Goal: Task Accomplishment & Management: Complete application form

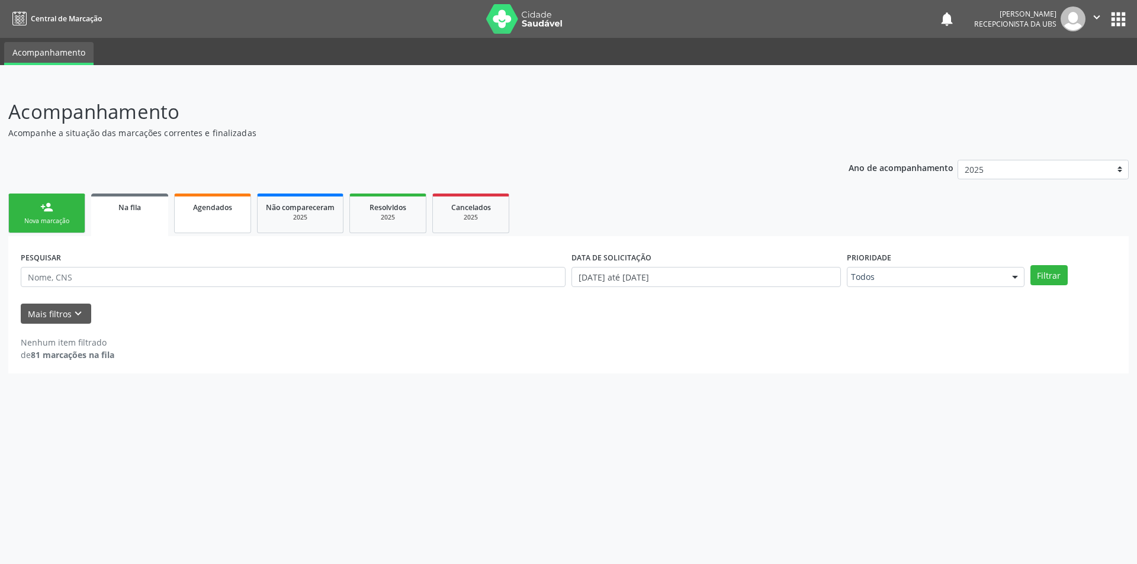
click at [223, 216] on link "Agendados" at bounding box center [212, 214] width 77 height 40
click at [76, 314] on icon "keyboard_arrow_down" at bounding box center [78, 313] width 13 height 13
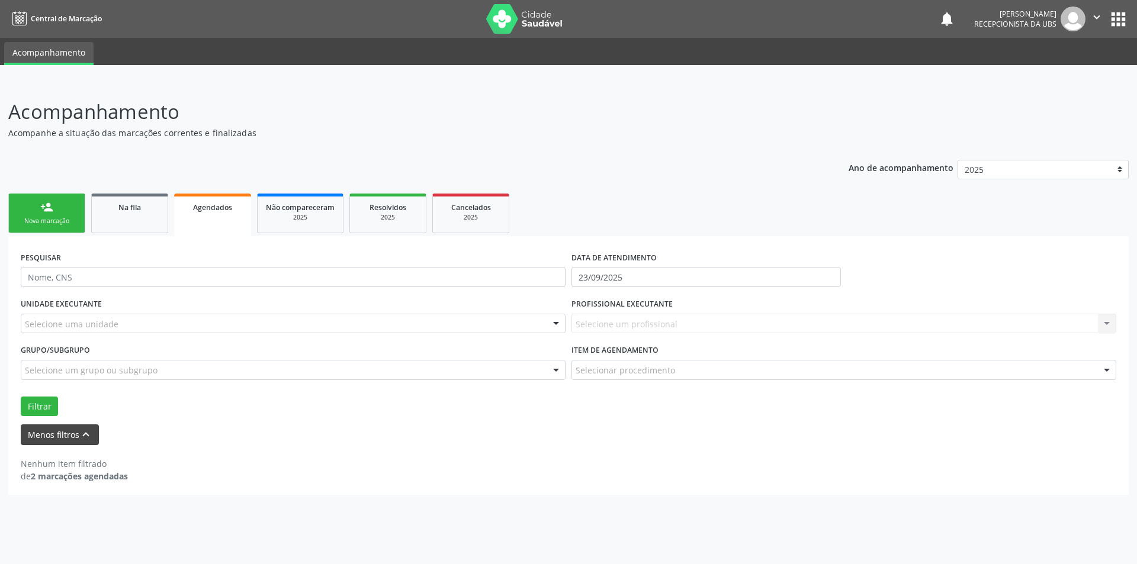
click at [76, 314] on div "Selecione uma unidade" at bounding box center [293, 324] width 545 height 20
click at [781, 110] on p "Acompanhamento" at bounding box center [400, 112] width 784 height 30
click at [85, 435] on icon "keyboard_arrow_up" at bounding box center [85, 434] width 13 height 13
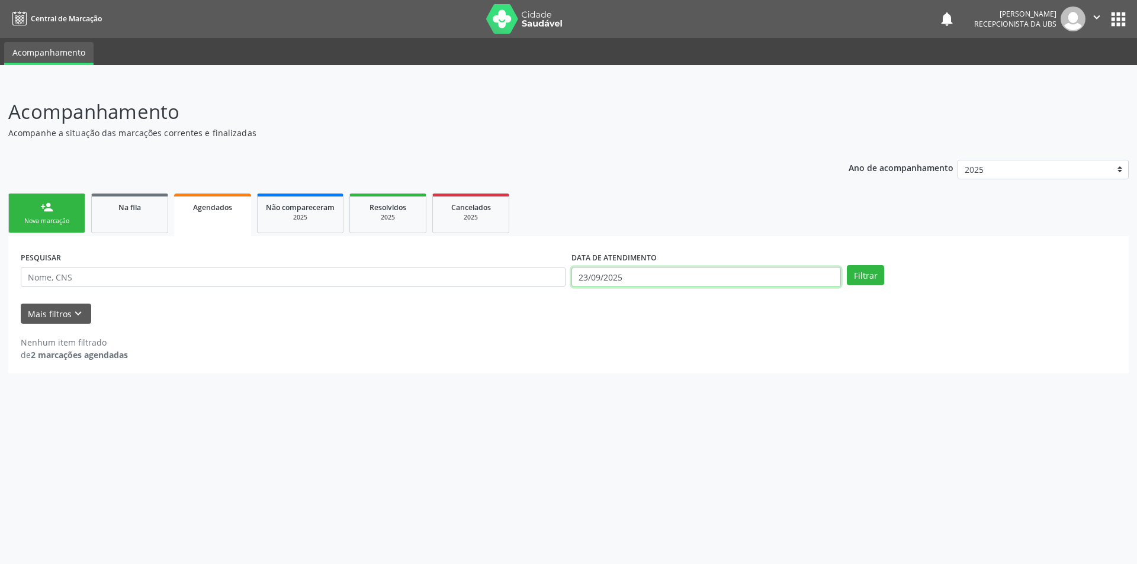
click at [678, 282] on input "23/09/2025" at bounding box center [706, 277] width 269 height 20
click at [604, 408] on span "22" at bounding box center [606, 408] width 23 height 23
type input "[DATE]"
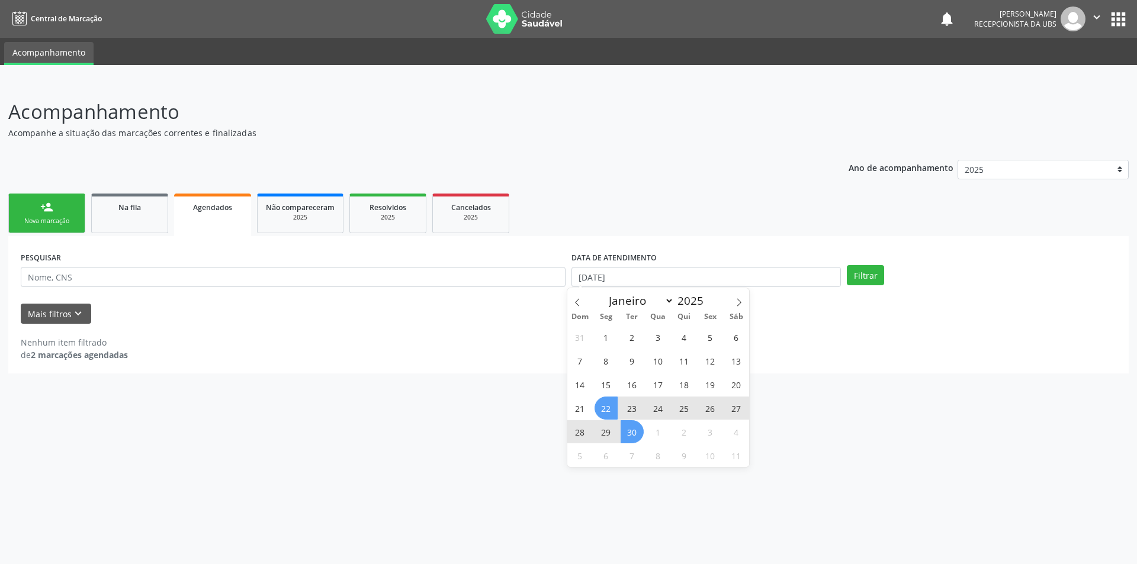
click at [630, 439] on span "30" at bounding box center [632, 432] width 23 height 23
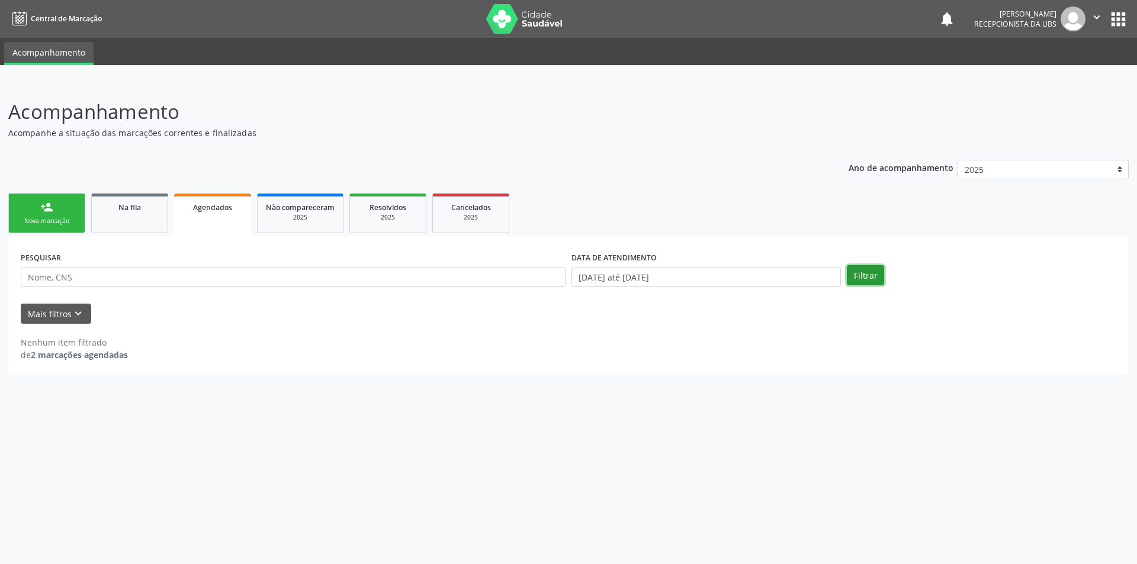
click at [862, 279] on button "Filtrar" at bounding box center [865, 275] width 37 height 20
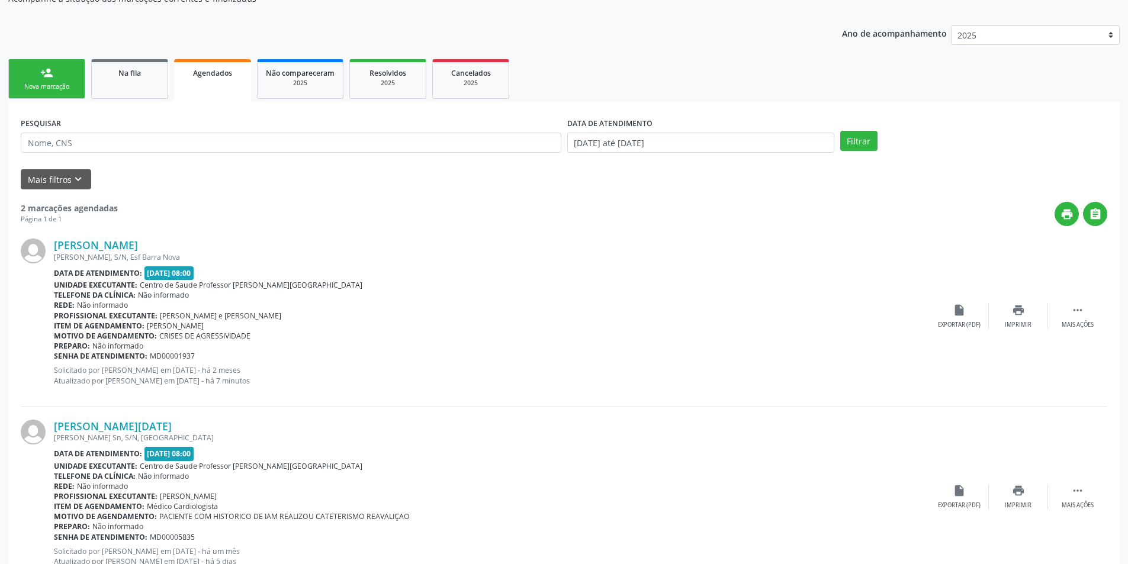
scroll to position [178, 0]
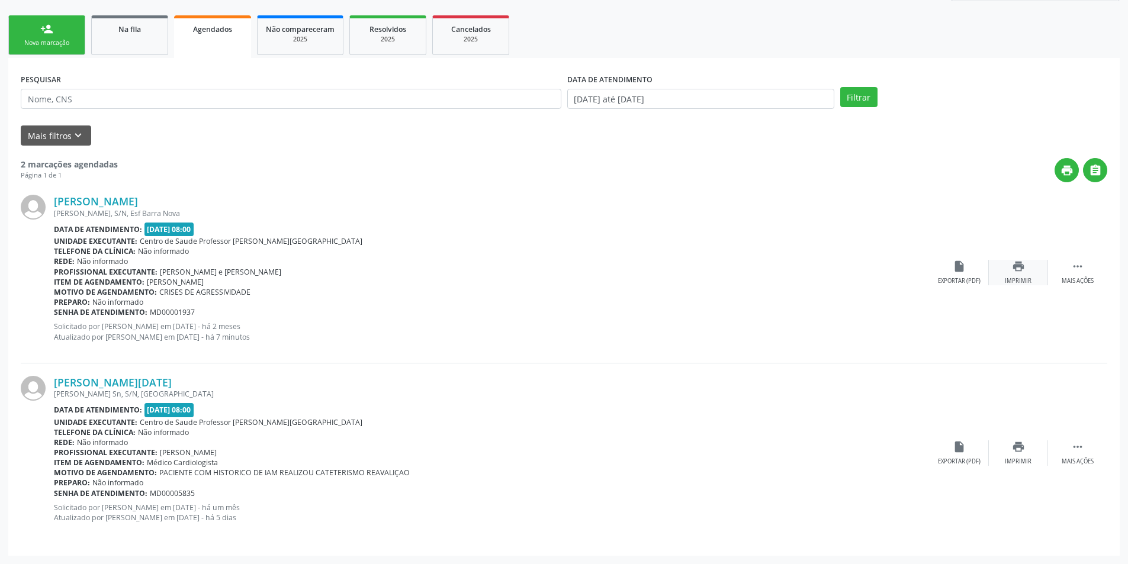
click at [1018, 271] on icon "print" at bounding box center [1018, 266] width 13 height 13
click at [43, 31] on div "person_add" at bounding box center [46, 29] width 13 height 13
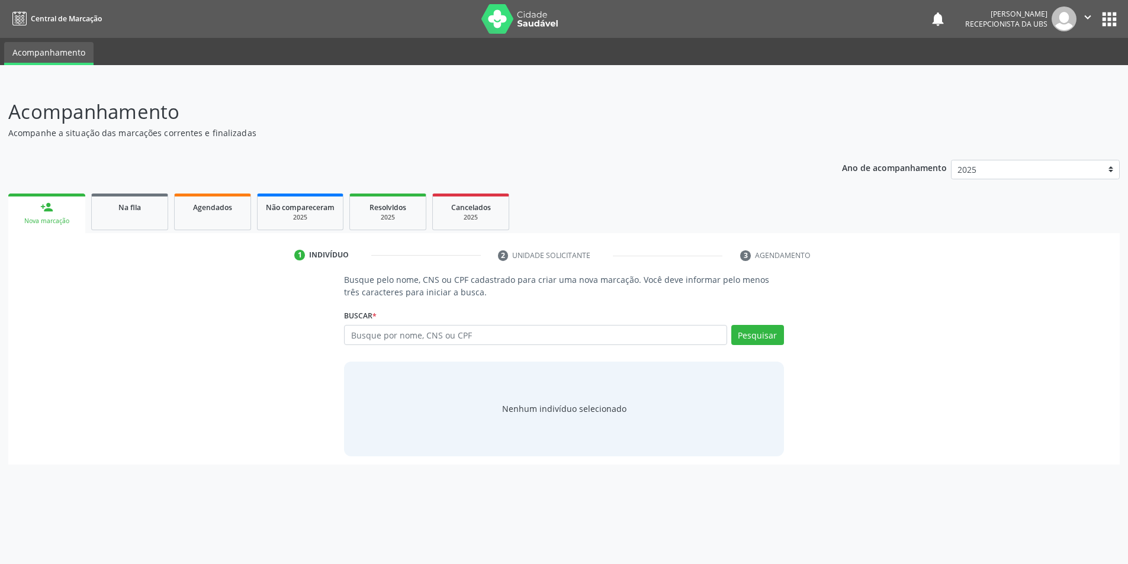
scroll to position [0, 0]
click at [379, 332] on input "text" at bounding box center [540, 335] width 387 height 20
click at [117, 220] on link "Na fila" at bounding box center [129, 212] width 77 height 37
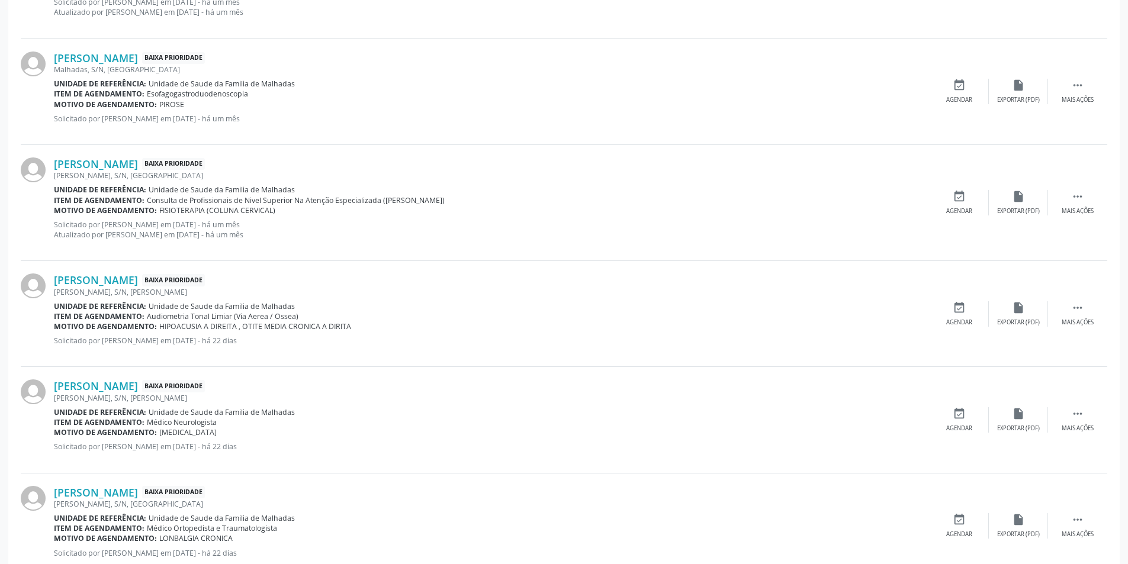
scroll to position [1483, 0]
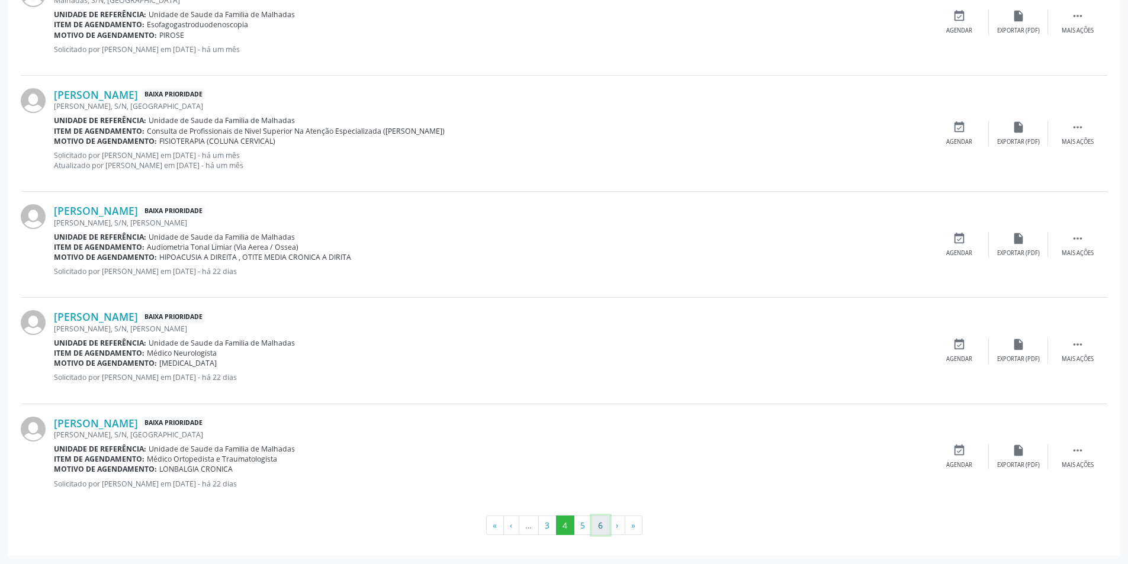
click at [604, 529] on button "6" at bounding box center [601, 526] width 18 height 20
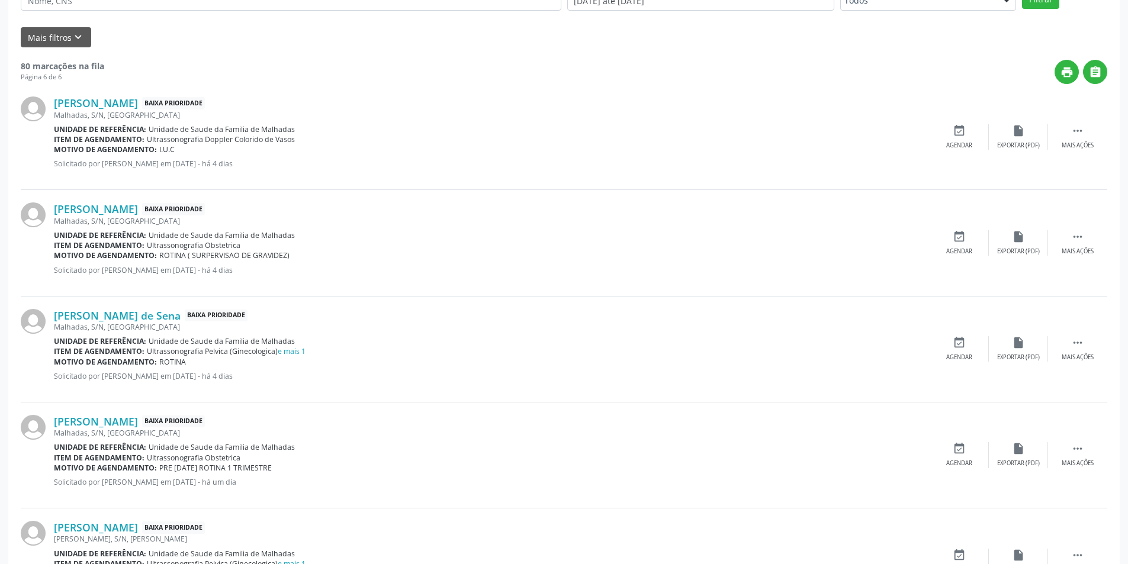
scroll to position [381, 0]
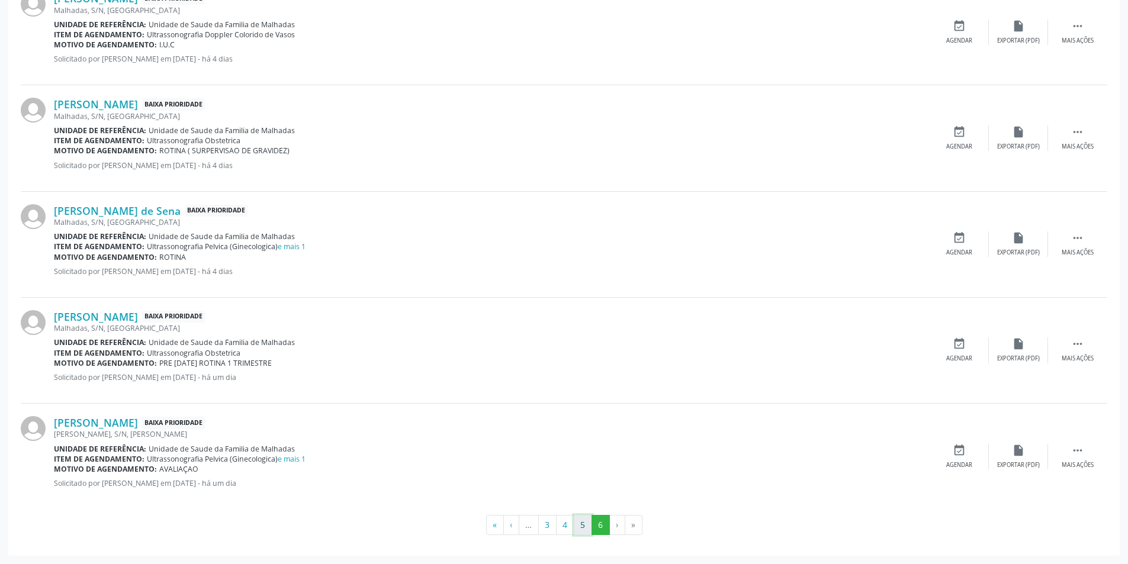
click at [582, 528] on button "5" at bounding box center [583, 525] width 18 height 20
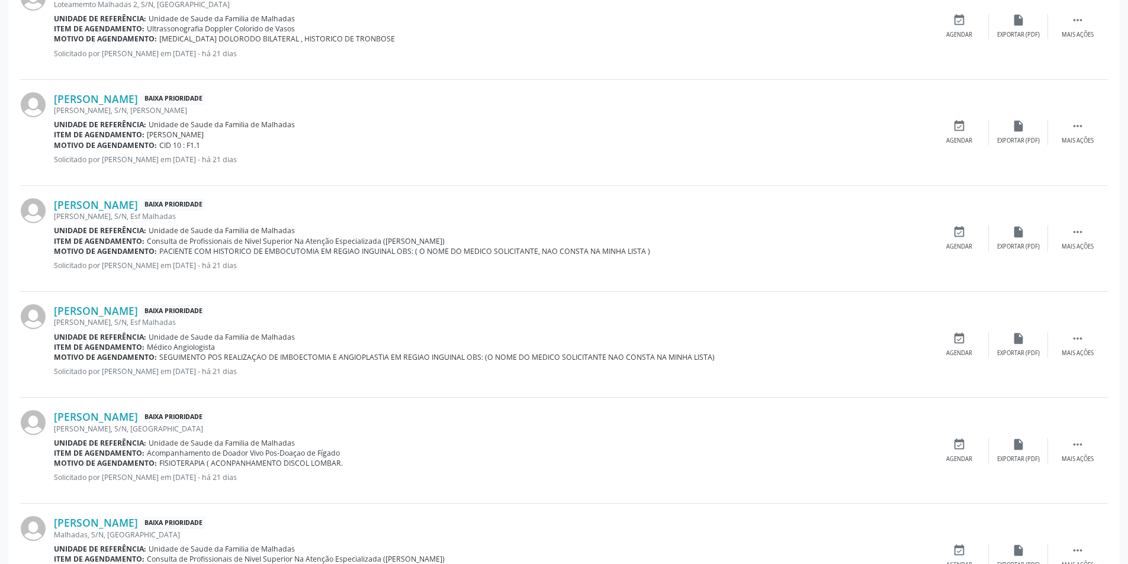
scroll to position [1443, 0]
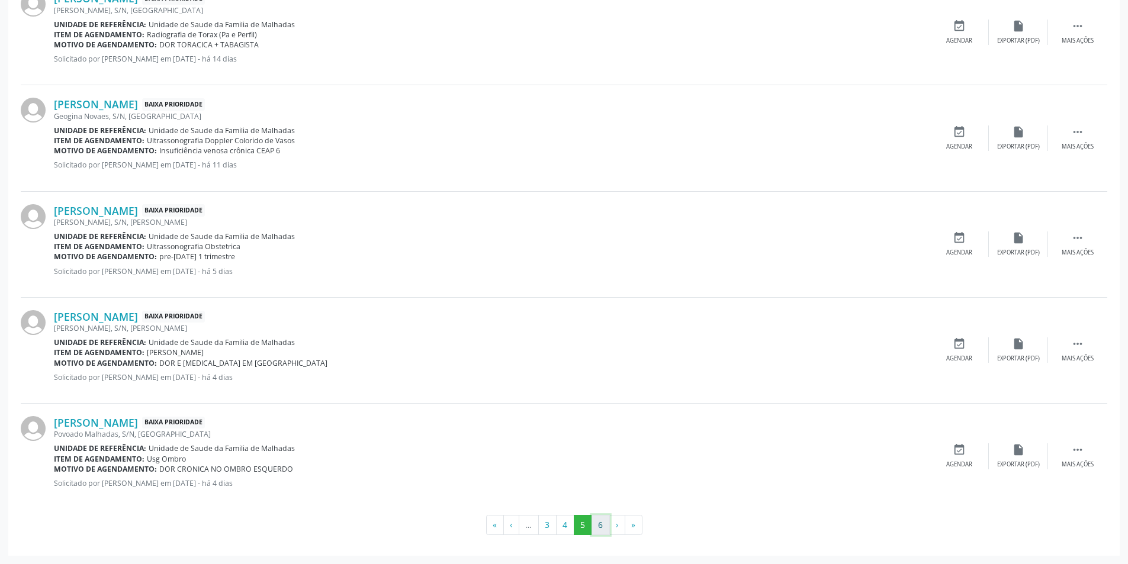
click at [598, 528] on button "6" at bounding box center [601, 525] width 18 height 20
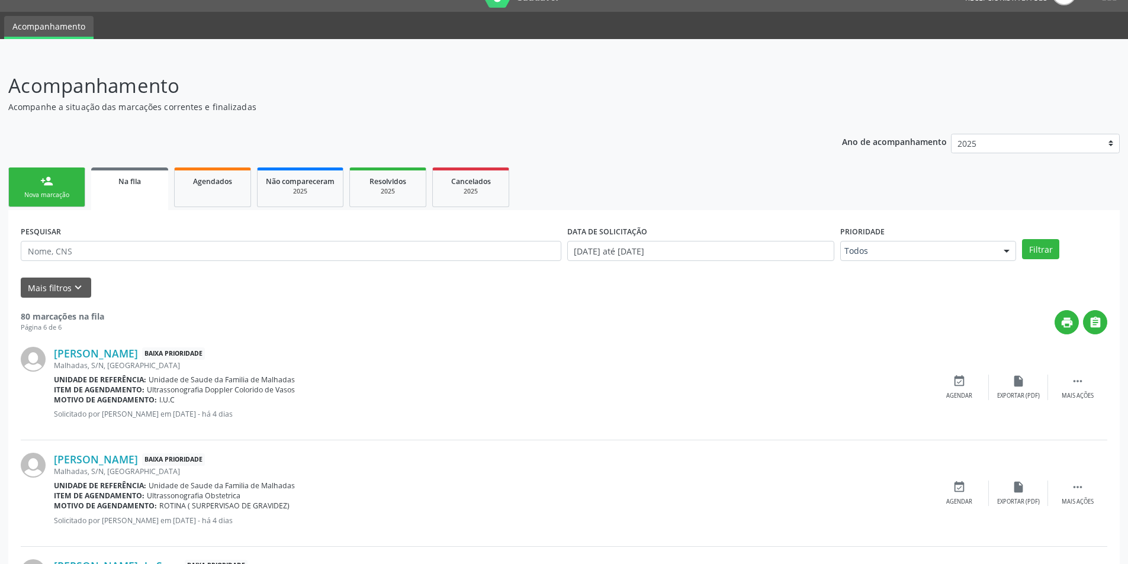
scroll to position [0, 0]
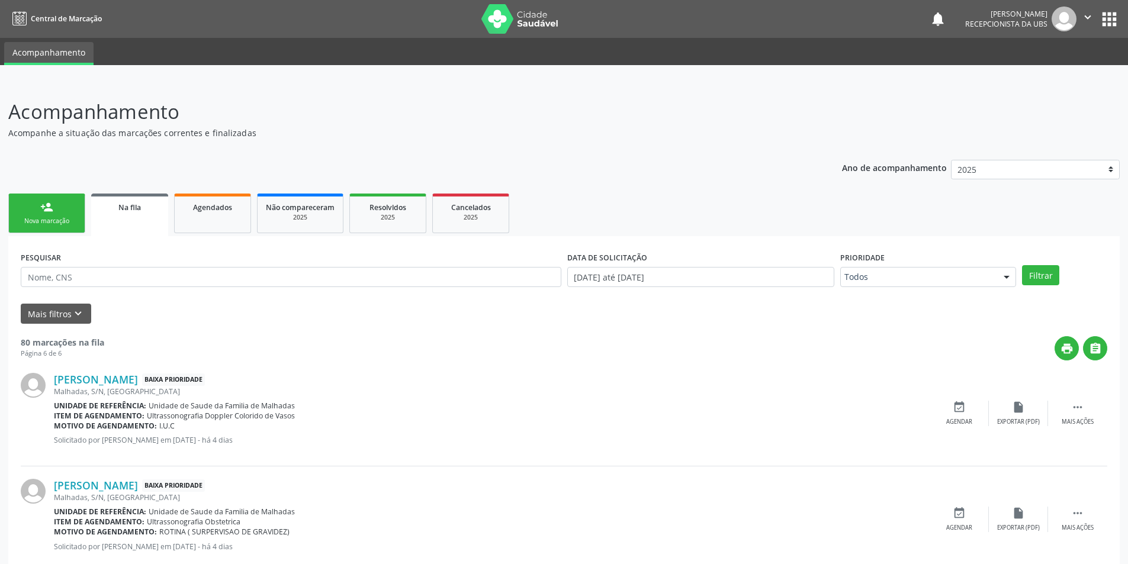
click at [43, 211] on div "person_add" at bounding box center [46, 207] width 13 height 13
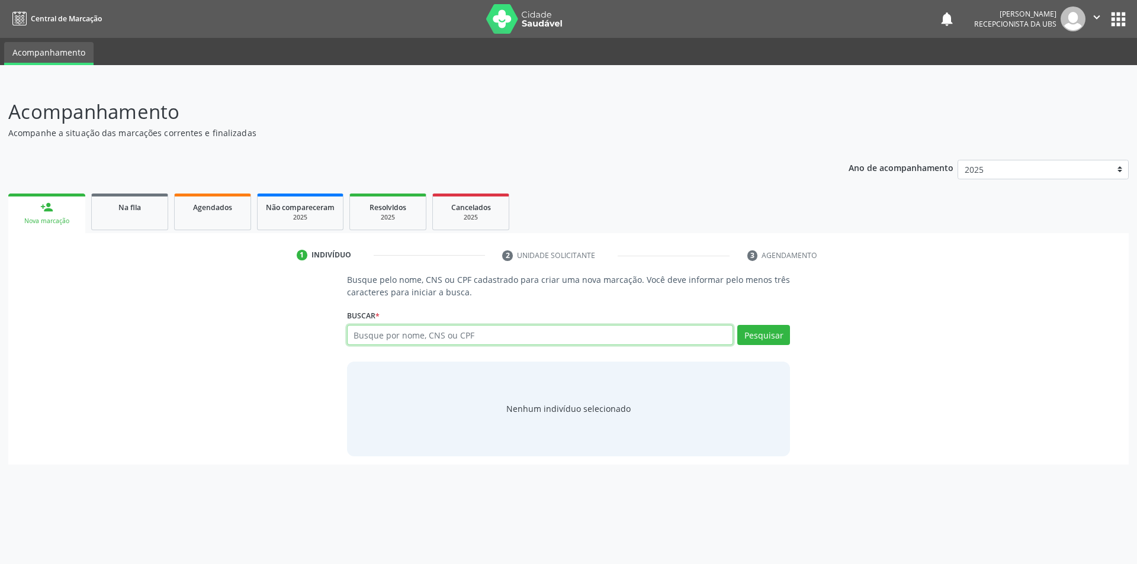
click at [430, 337] on input "text" at bounding box center [540, 335] width 387 height 20
type input "706207702047870"
click at [764, 336] on button "Pesquisar" at bounding box center [763, 335] width 53 height 20
type input "706207702047870"
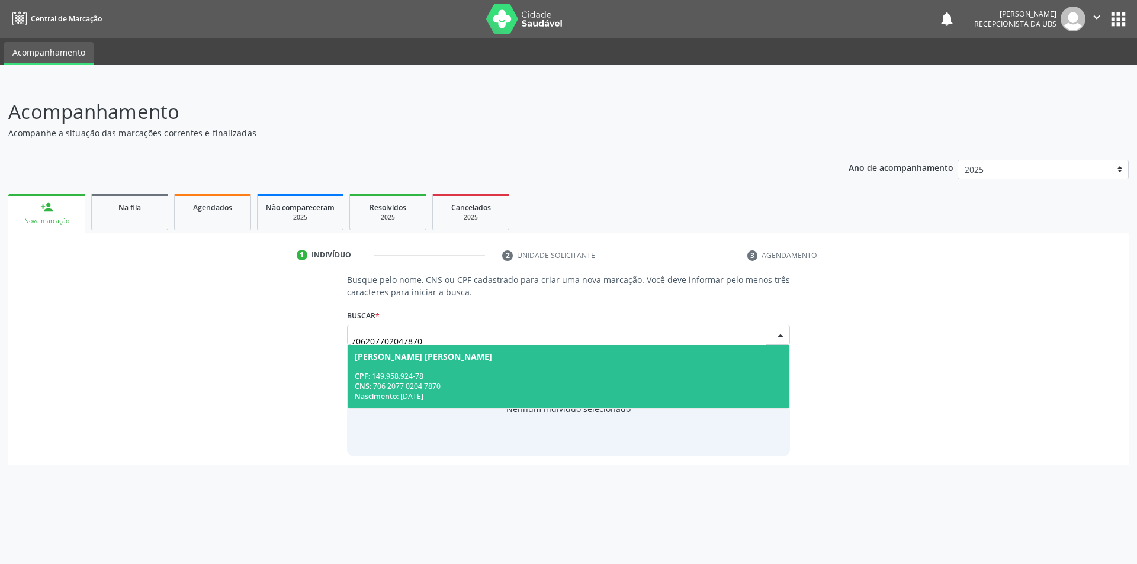
click at [470, 399] on div "Nascimento: [DATE]" at bounding box center [569, 397] width 428 height 10
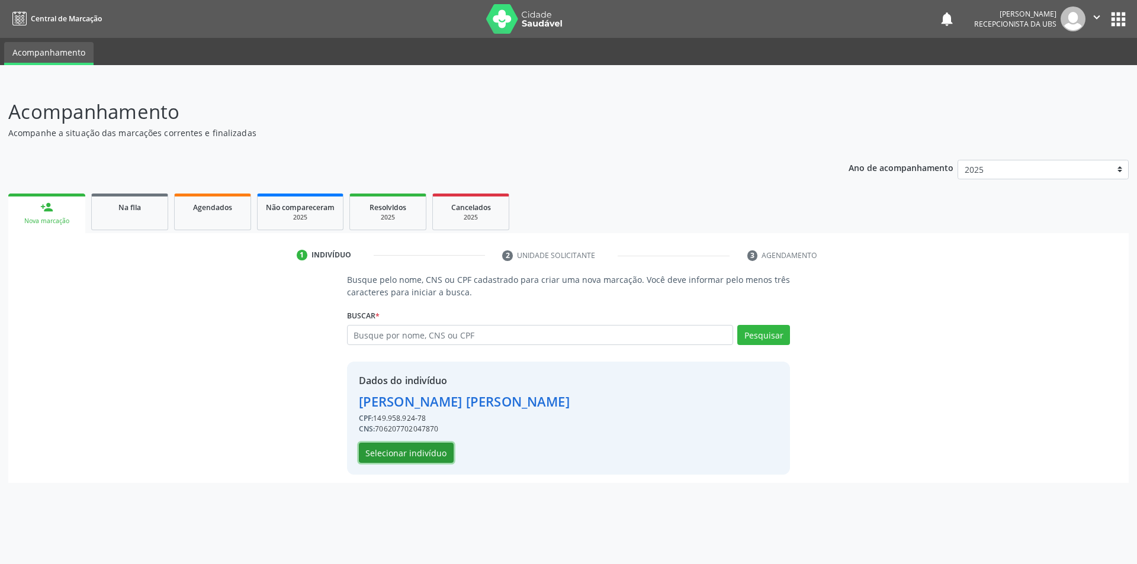
click at [435, 453] on button "Selecionar indivíduo" at bounding box center [406, 453] width 95 height 20
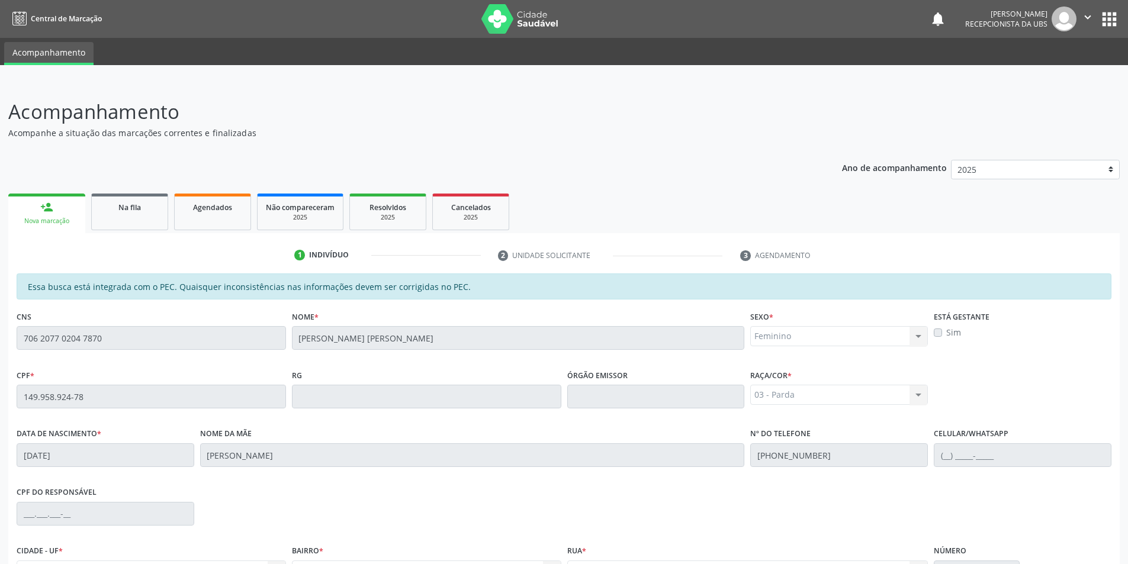
scroll to position [129, 0]
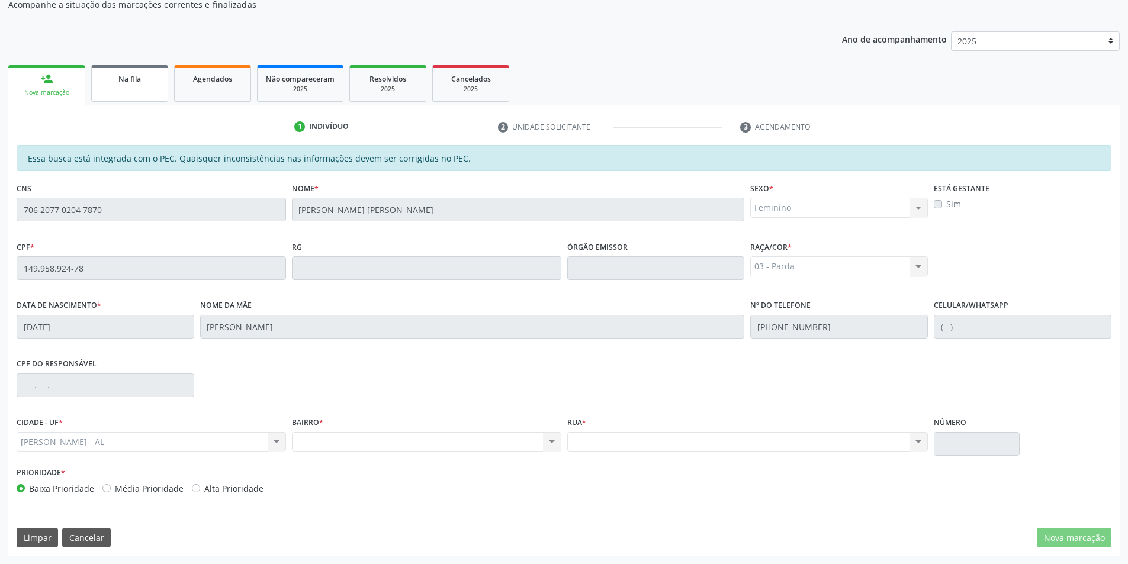
click at [135, 86] on link "Na fila" at bounding box center [129, 83] width 77 height 37
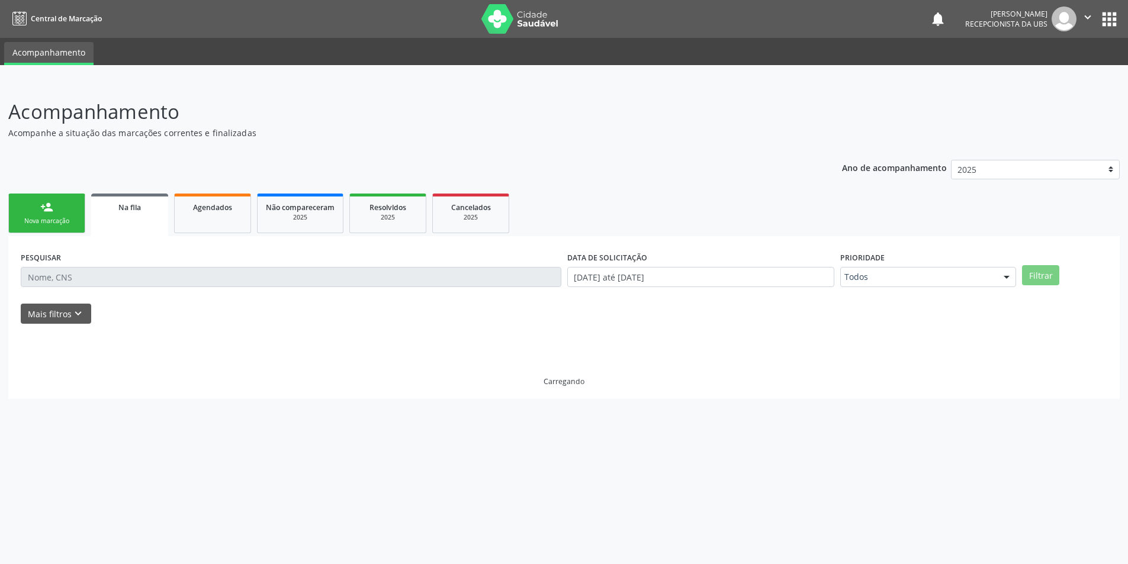
scroll to position [0, 0]
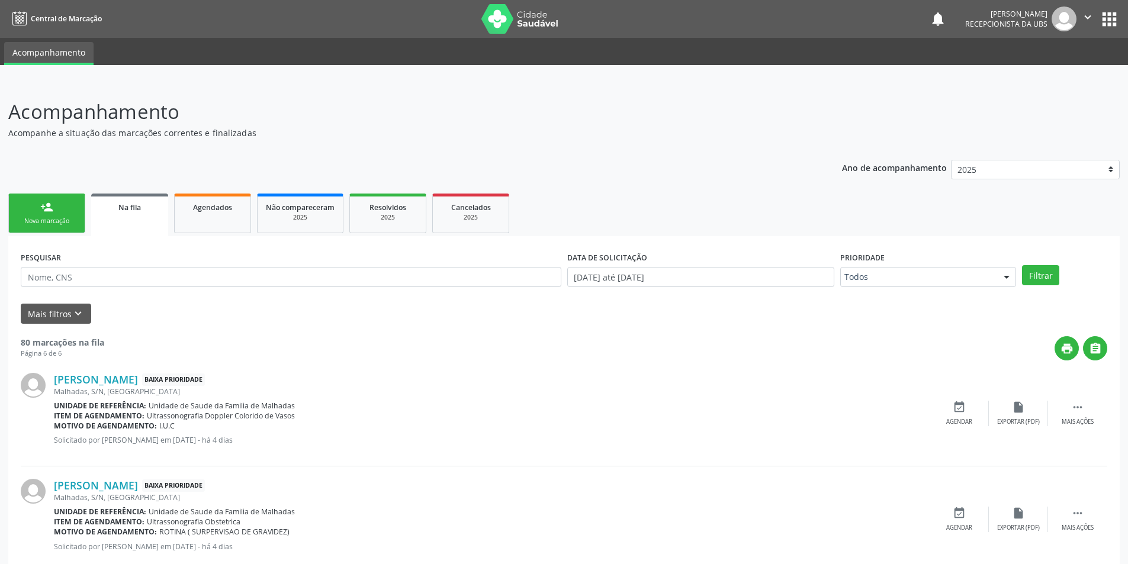
click at [37, 206] on link "person_add Nova marcação" at bounding box center [46, 214] width 77 height 40
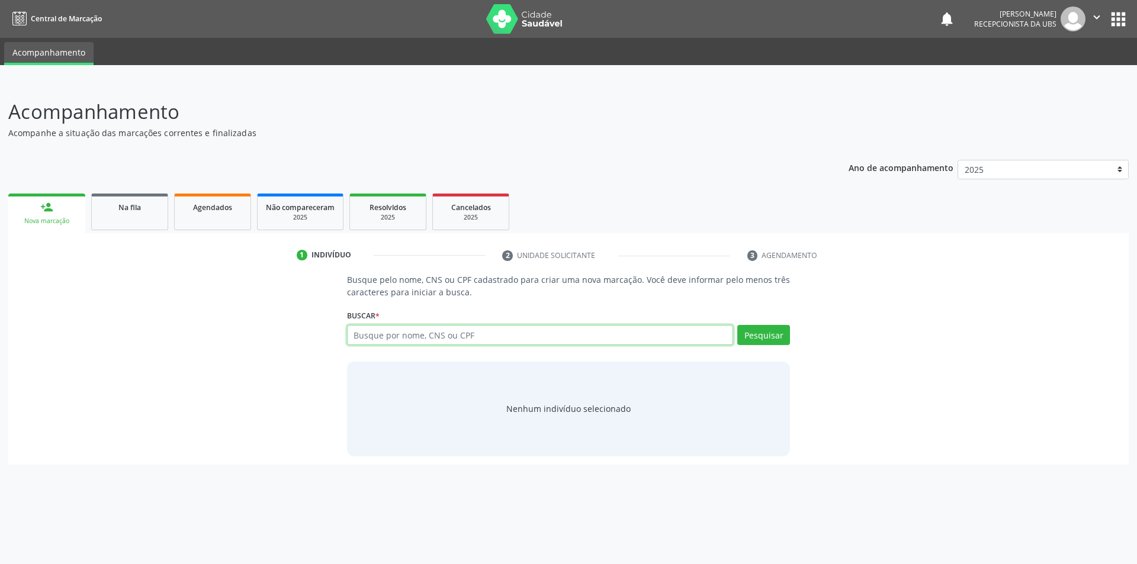
click at [427, 330] on input "text" at bounding box center [540, 335] width 387 height 20
type input "700008543139702"
click at [782, 337] on button "Pesquisar" at bounding box center [763, 335] width 53 height 20
type input "700008543139702"
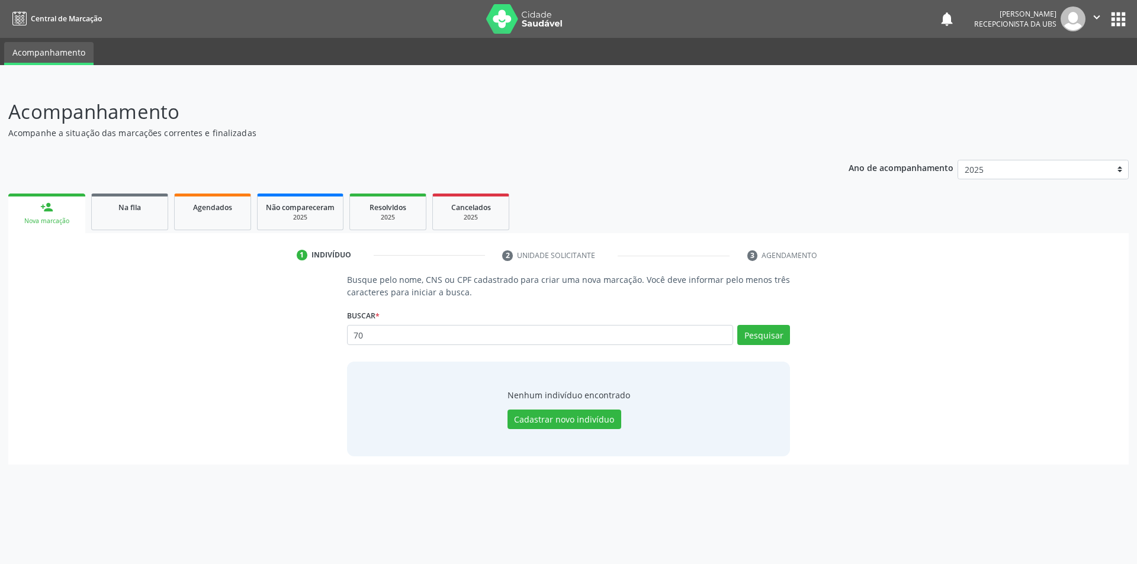
type input "7"
type input "78771439404"
click at [747, 339] on button "Pesquisar" at bounding box center [763, 335] width 53 height 20
type input "78771439404"
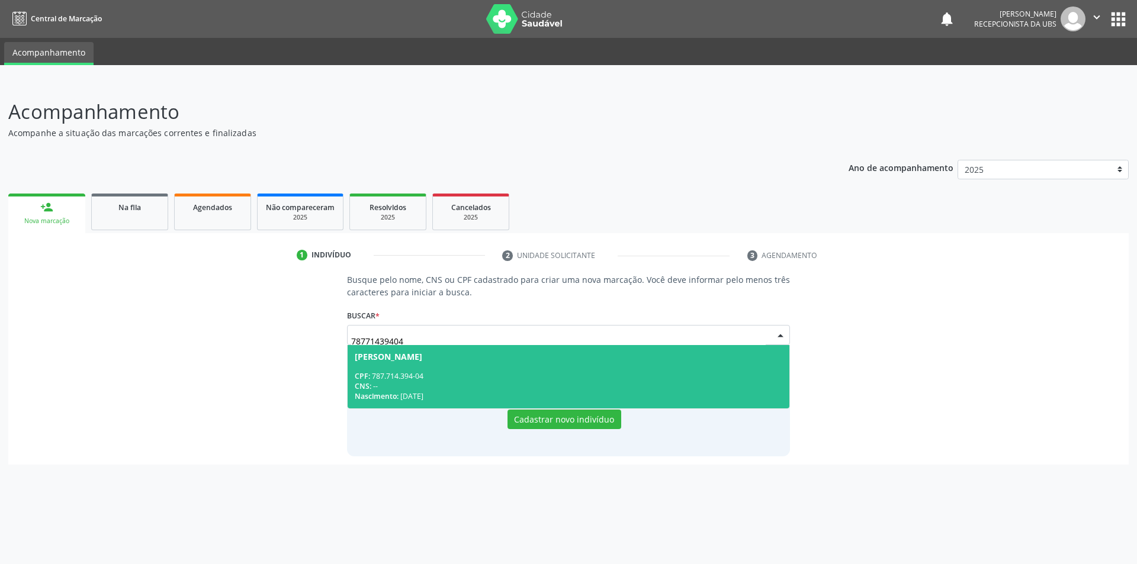
click at [451, 375] on div "CPF: 787.714.394-04" at bounding box center [569, 376] width 428 height 10
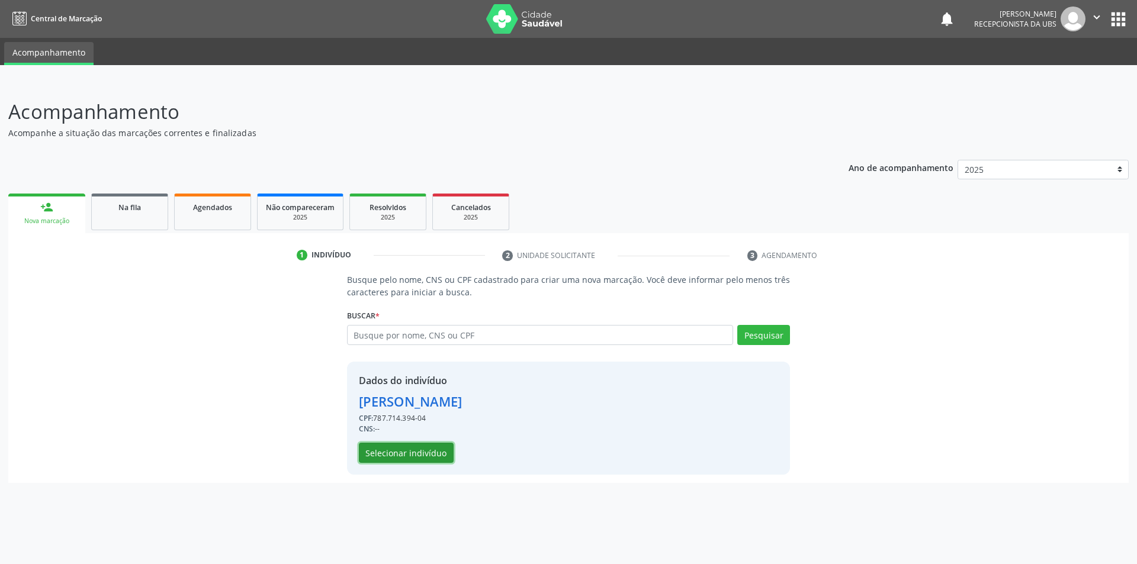
click at [414, 447] on button "Selecionar indivíduo" at bounding box center [406, 453] width 95 height 20
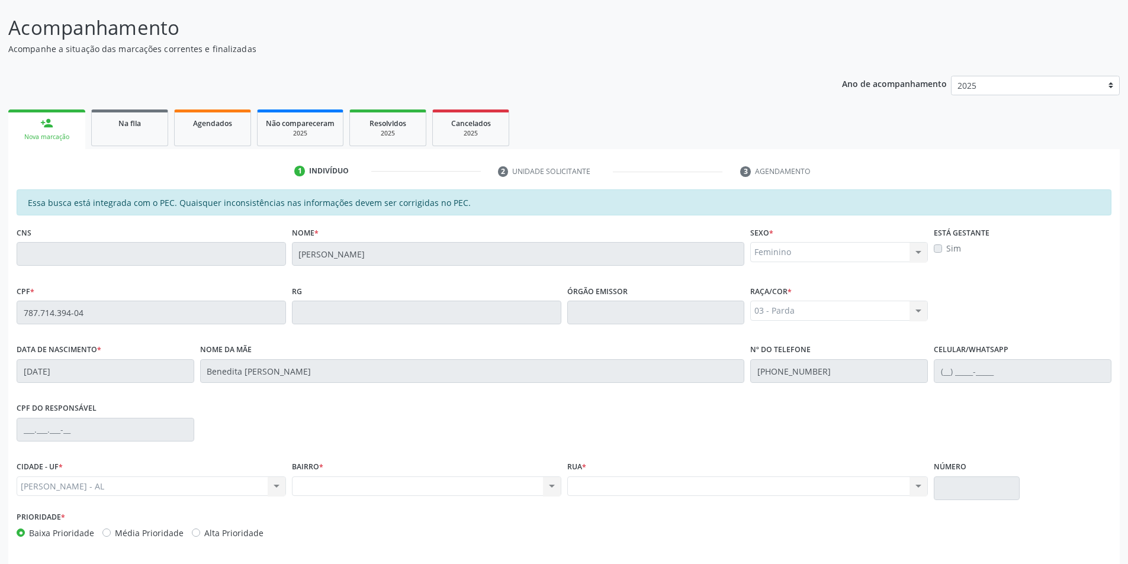
scroll to position [129, 0]
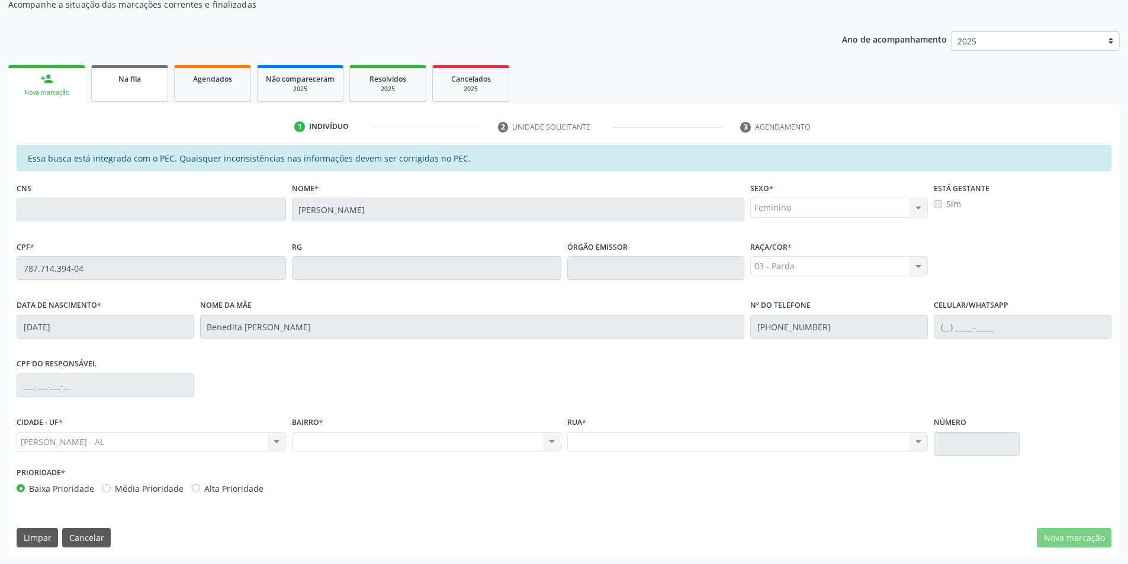
drag, startPoint x: 137, startPoint y: 76, endPoint x: 95, endPoint y: 80, distance: 42.3
click at [137, 77] on span "Na fila" at bounding box center [129, 79] width 23 height 10
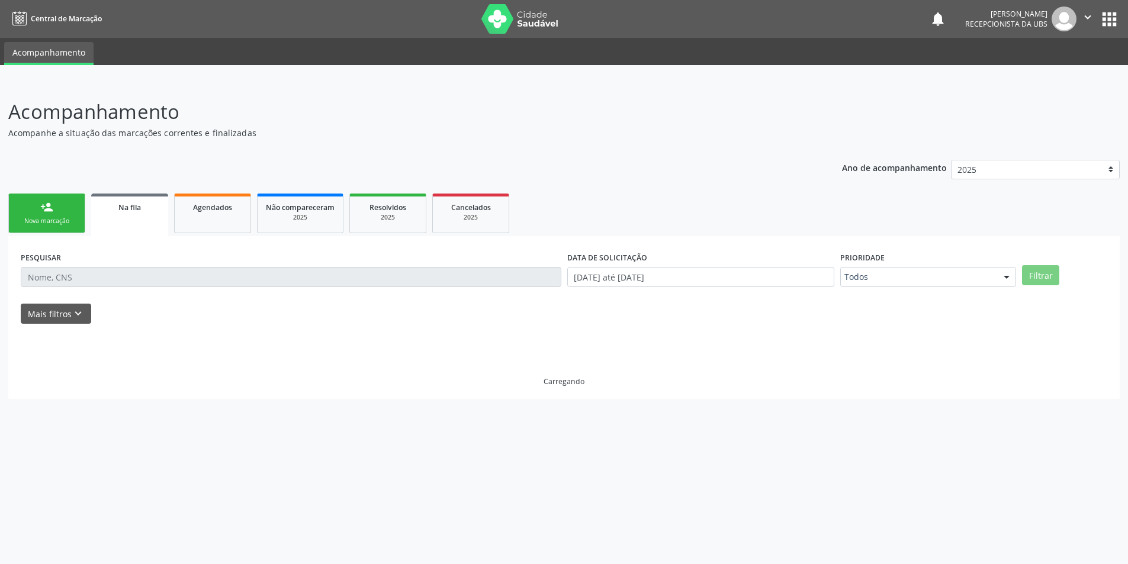
scroll to position [0, 0]
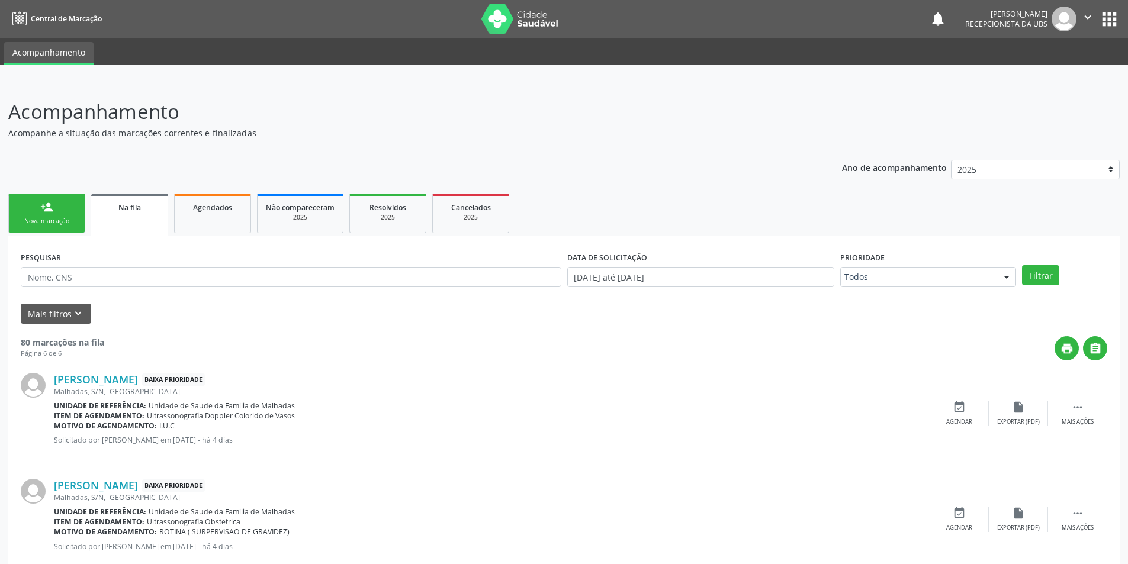
click at [49, 213] on div "person_add" at bounding box center [46, 207] width 13 height 13
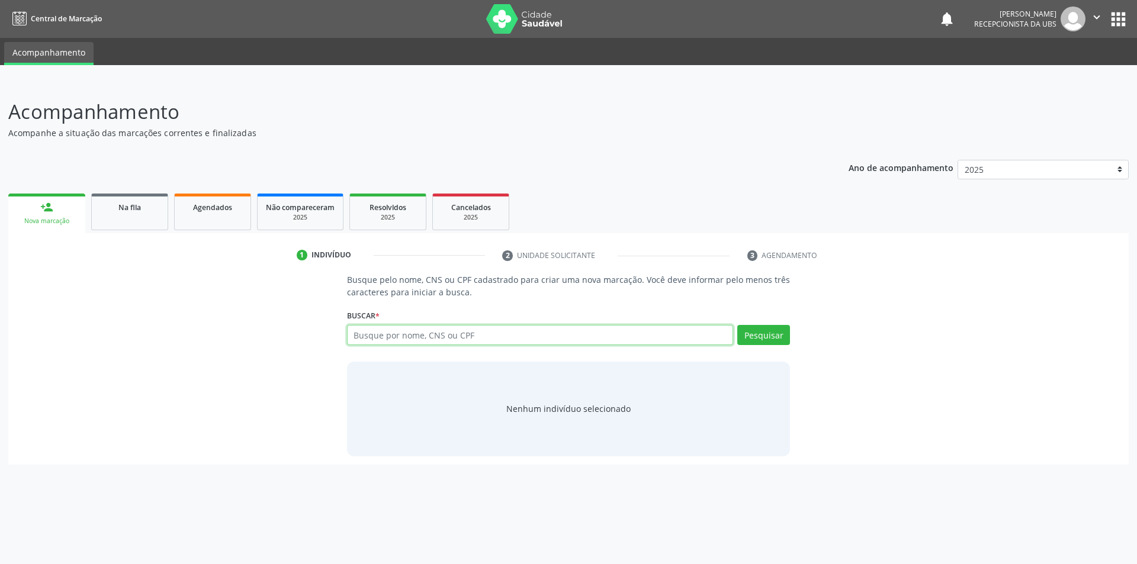
click at [403, 339] on input "text" at bounding box center [540, 335] width 387 height 20
type input "705008249103357"
click at [753, 335] on button "Pesquisar" at bounding box center [763, 335] width 53 height 20
type input "705008249103357"
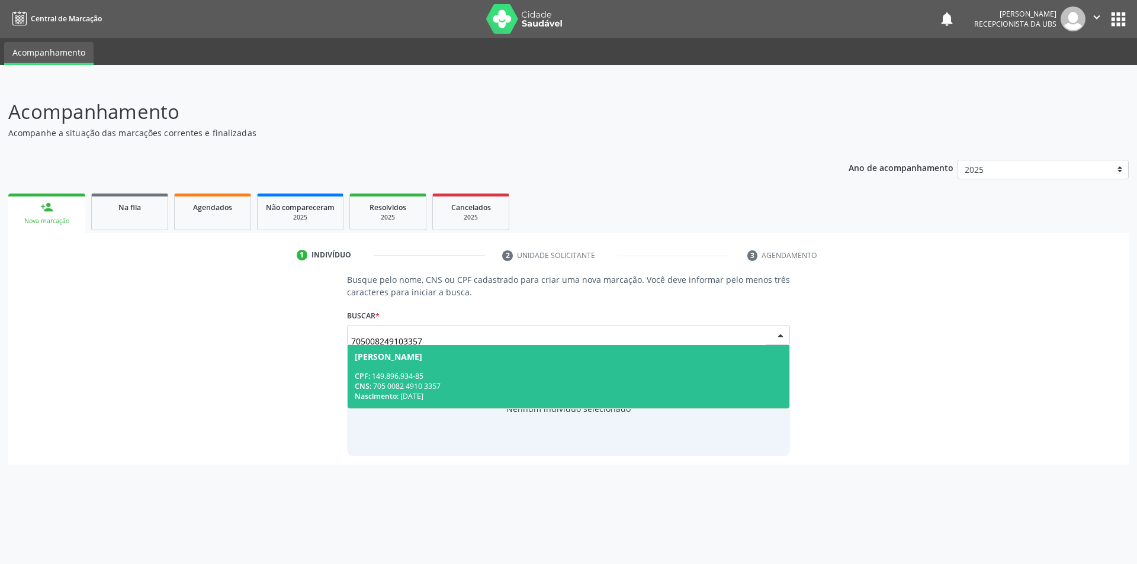
click at [490, 376] on div "CPF: 149.896.934-85" at bounding box center [569, 376] width 428 height 10
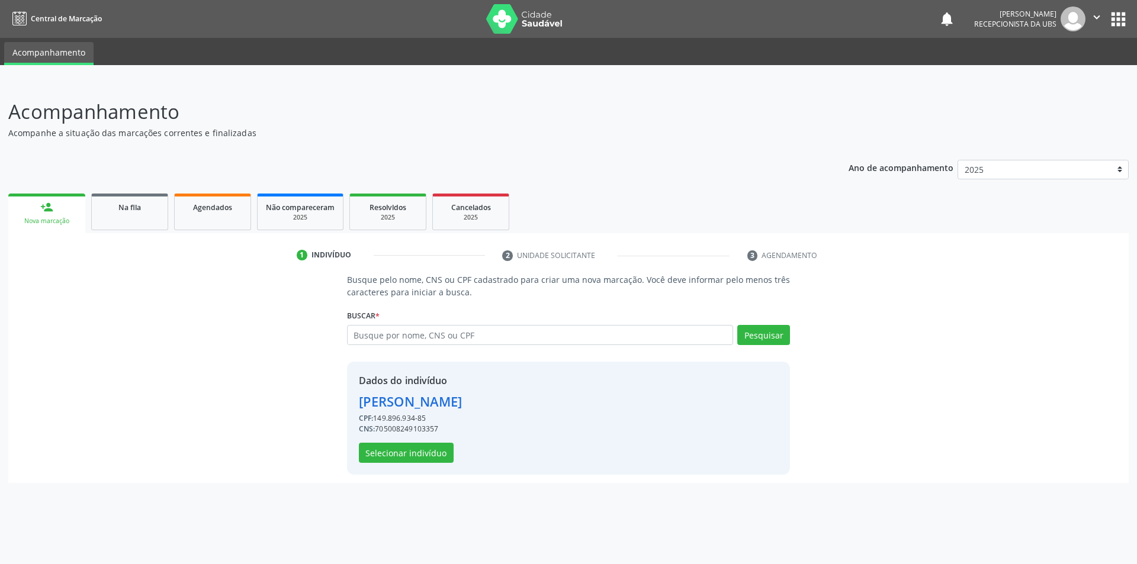
click at [463, 376] on div "Dados do indivíduo" at bounding box center [411, 381] width 104 height 14
click at [423, 453] on button "Selecionar indivíduo" at bounding box center [406, 453] width 95 height 20
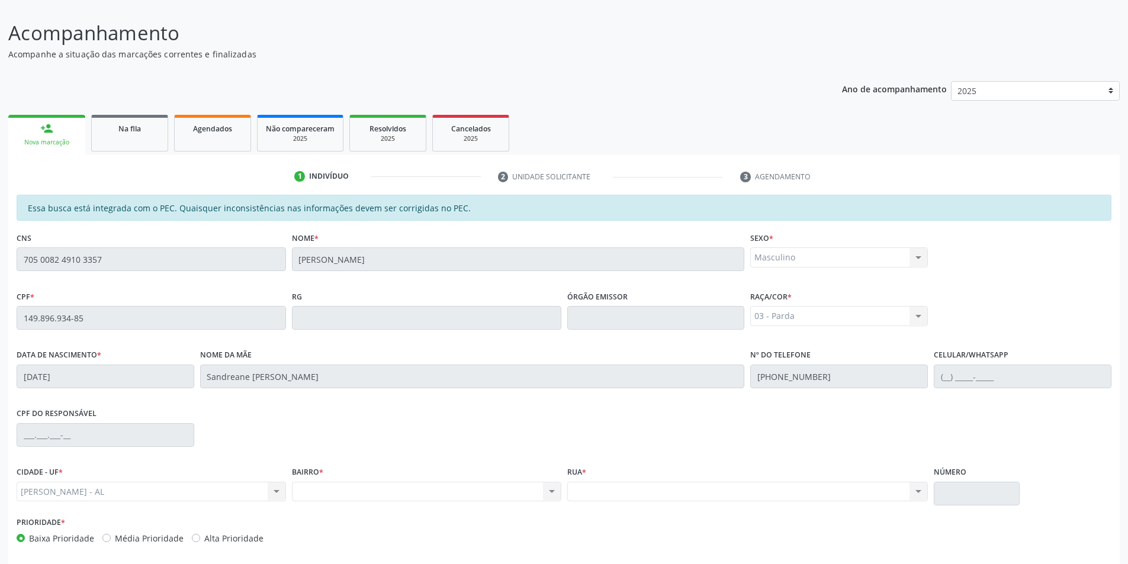
scroll to position [129, 0]
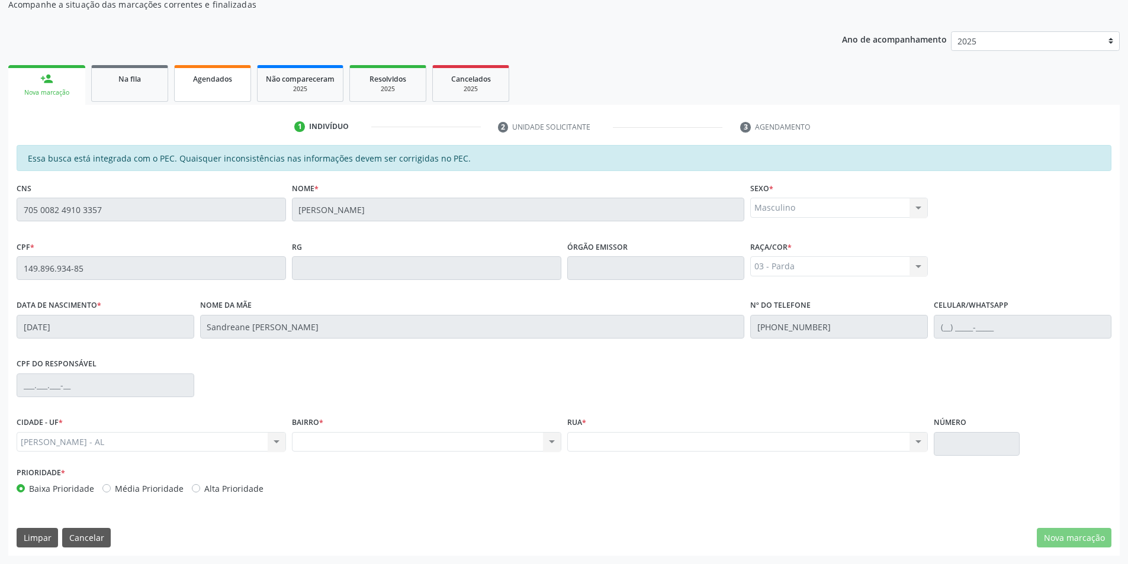
click at [216, 92] on link "Agendados" at bounding box center [212, 83] width 77 height 37
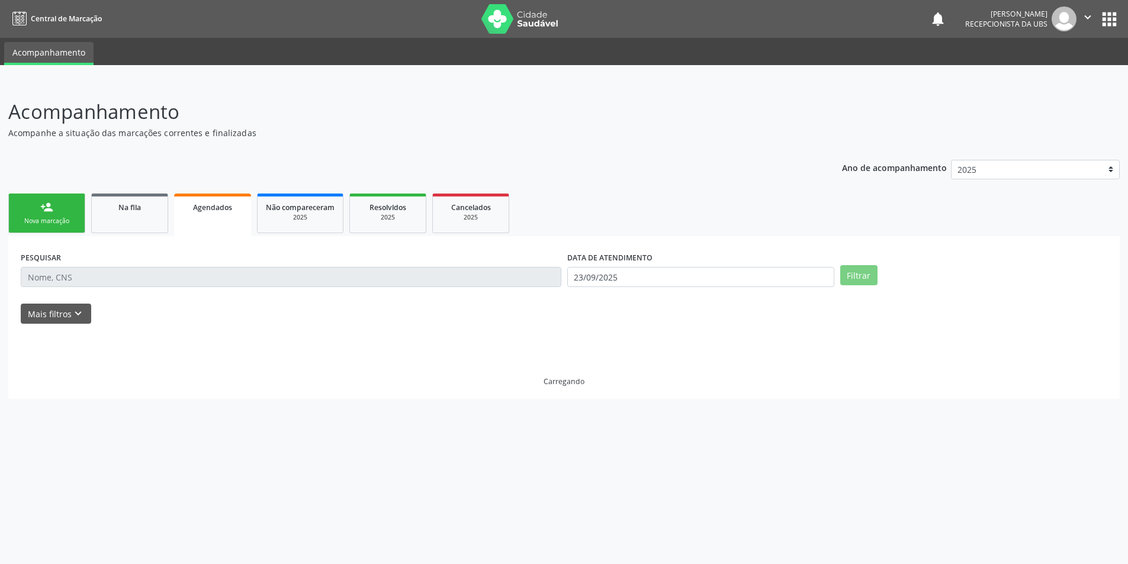
scroll to position [0, 0]
click at [40, 198] on link "person_add Nova marcação" at bounding box center [46, 214] width 77 height 40
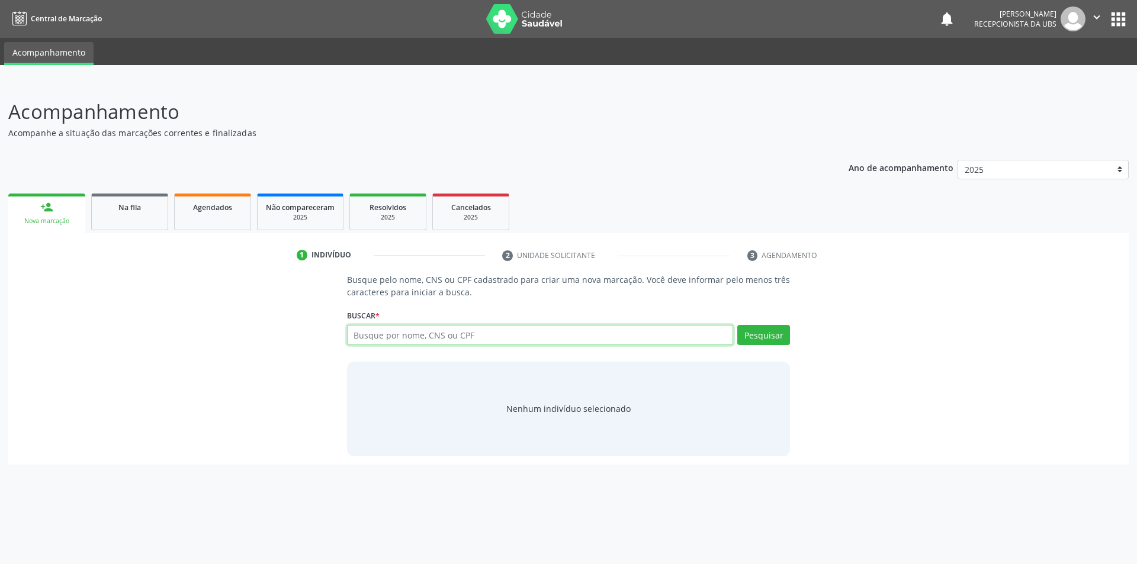
click at [500, 344] on input "text" at bounding box center [540, 335] width 387 height 20
click at [499, 343] on input "7" at bounding box center [540, 335] width 387 height 20
type input "708201192370544"
click at [763, 339] on button "Pesquisar" at bounding box center [763, 335] width 53 height 20
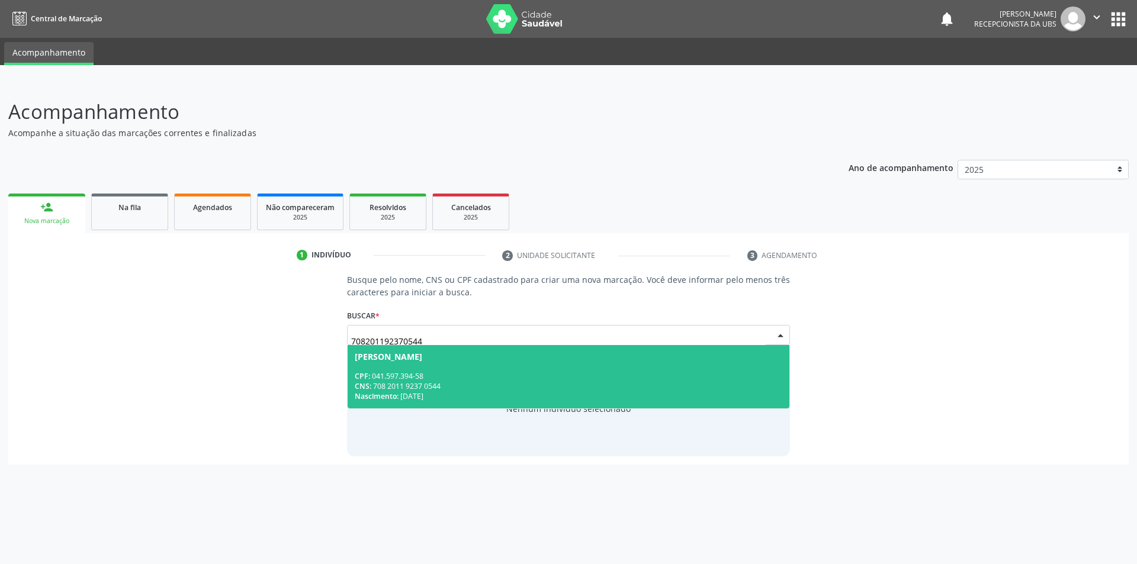
click at [455, 377] on div "CPF: 041.597.394-58" at bounding box center [569, 376] width 428 height 10
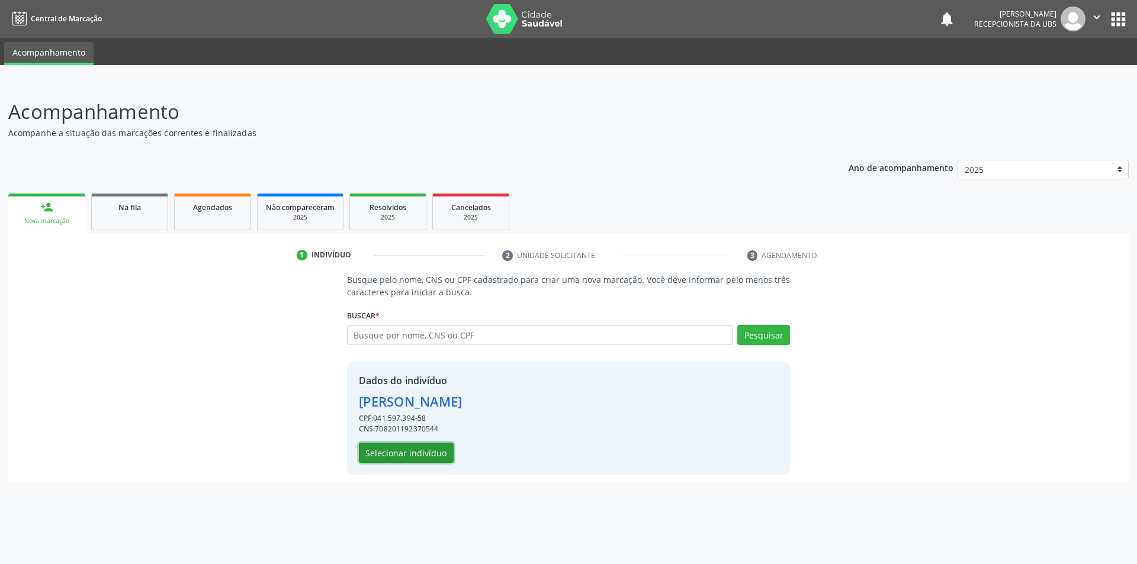
click at [435, 462] on button "Selecionar indivíduo" at bounding box center [406, 453] width 95 height 20
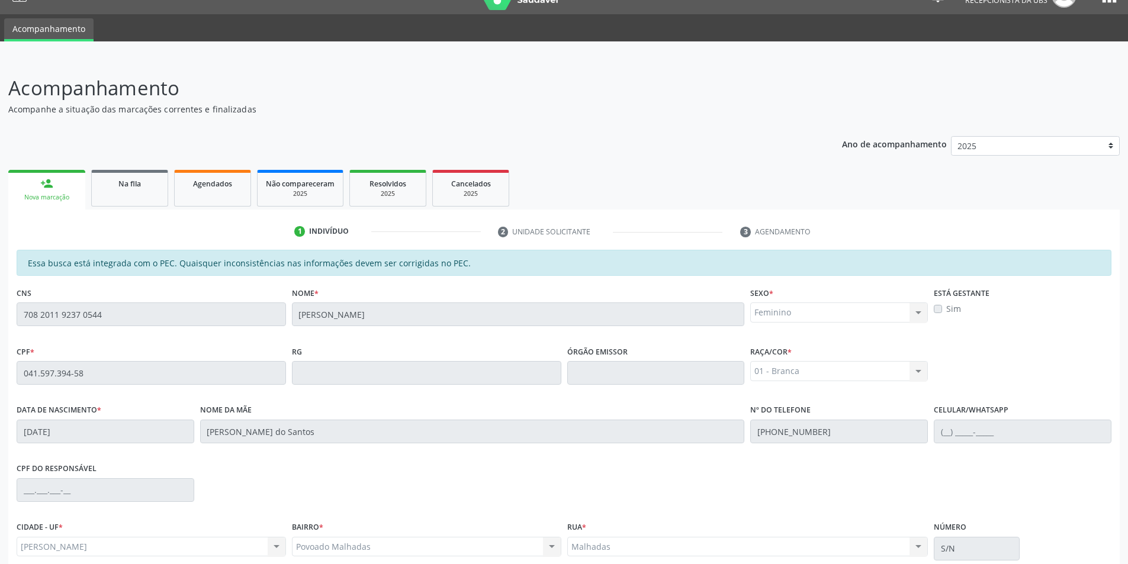
scroll to position [129, 0]
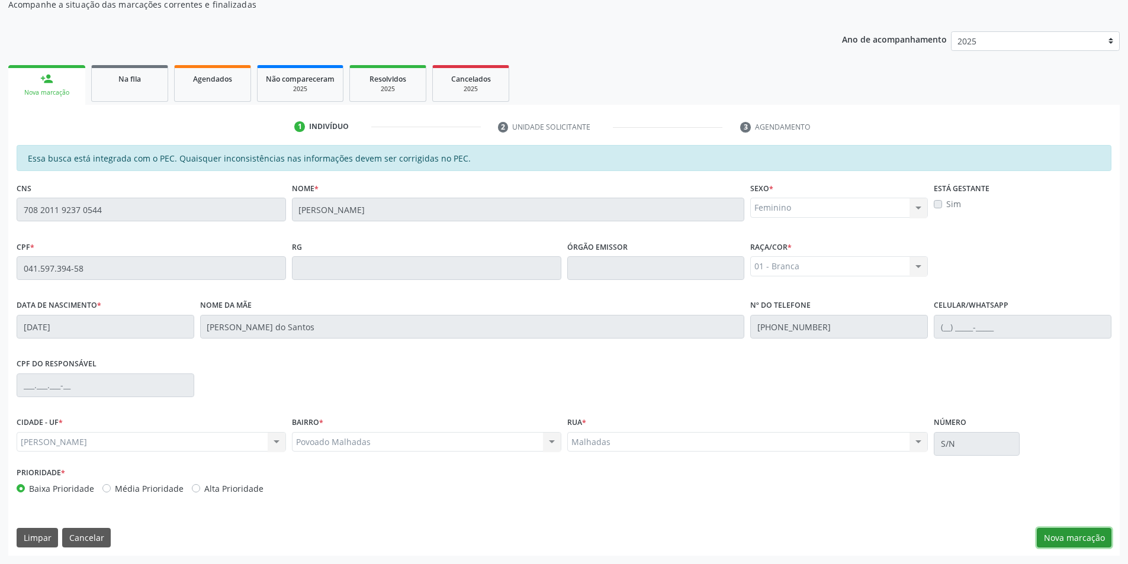
click at [1104, 541] on button "Nova marcação" at bounding box center [1074, 538] width 75 height 20
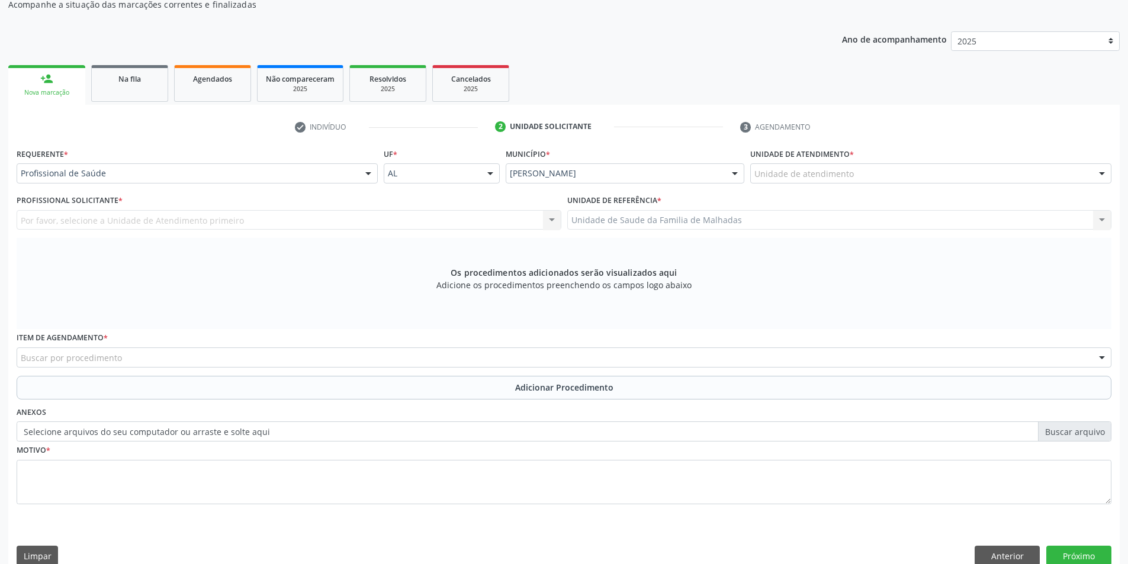
click at [374, 168] on div at bounding box center [369, 174] width 18 height 20
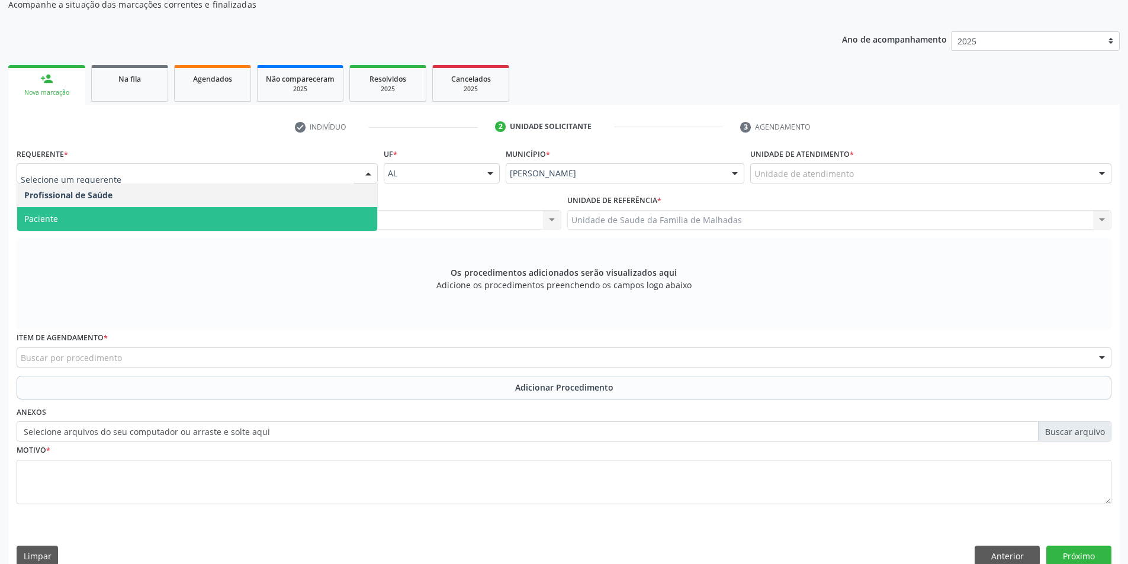
click at [225, 223] on span "Paciente" at bounding box center [197, 219] width 360 height 24
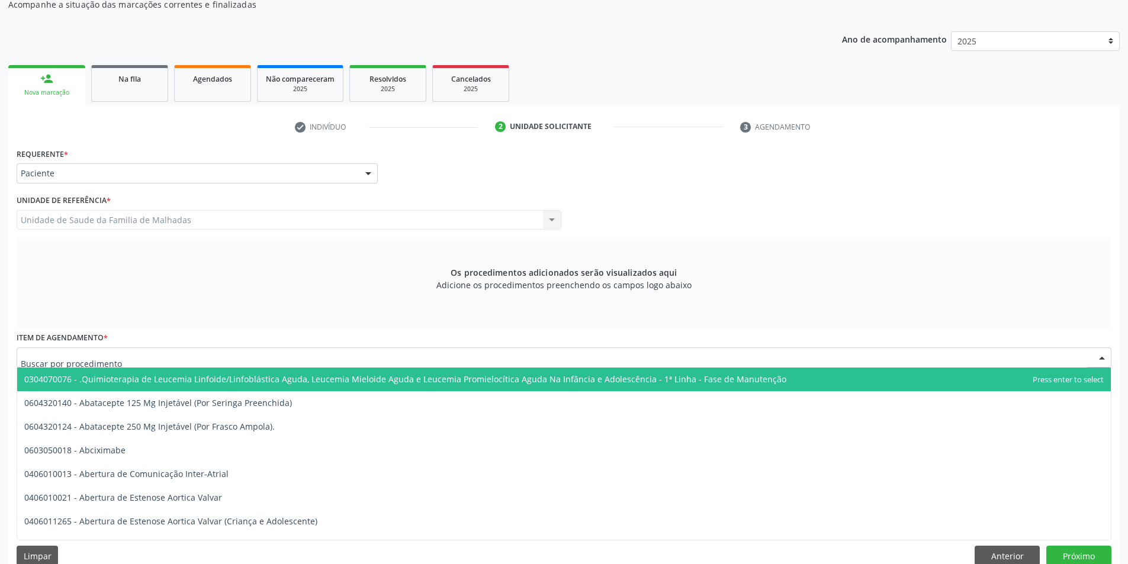
click at [232, 364] on div at bounding box center [564, 358] width 1095 height 20
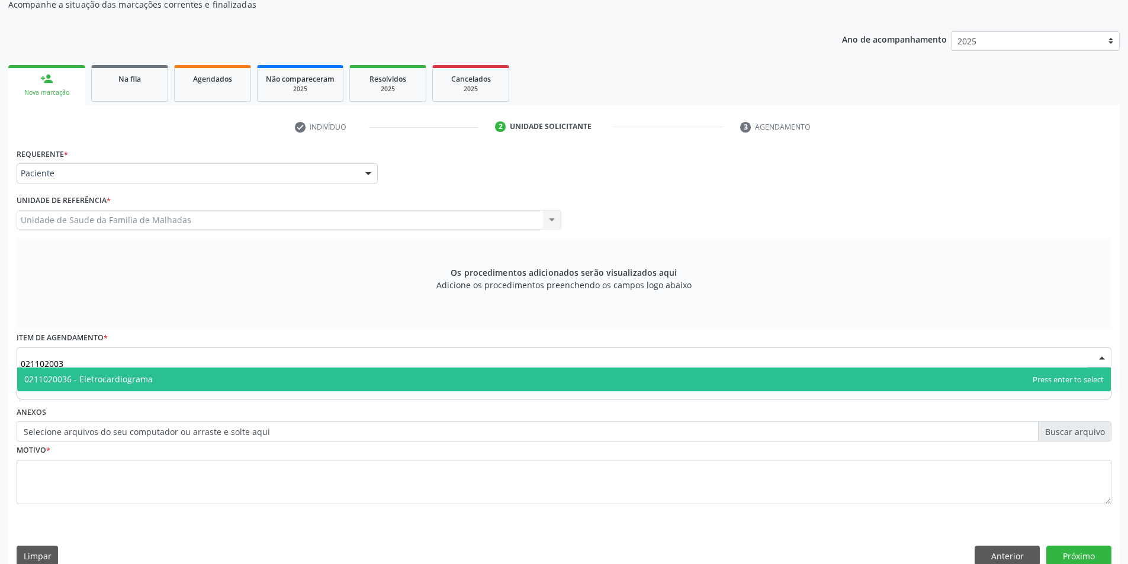
type input "0211020036"
click at [233, 377] on span "0211020036 - Eletrocardiograma" at bounding box center [564, 380] width 1094 height 24
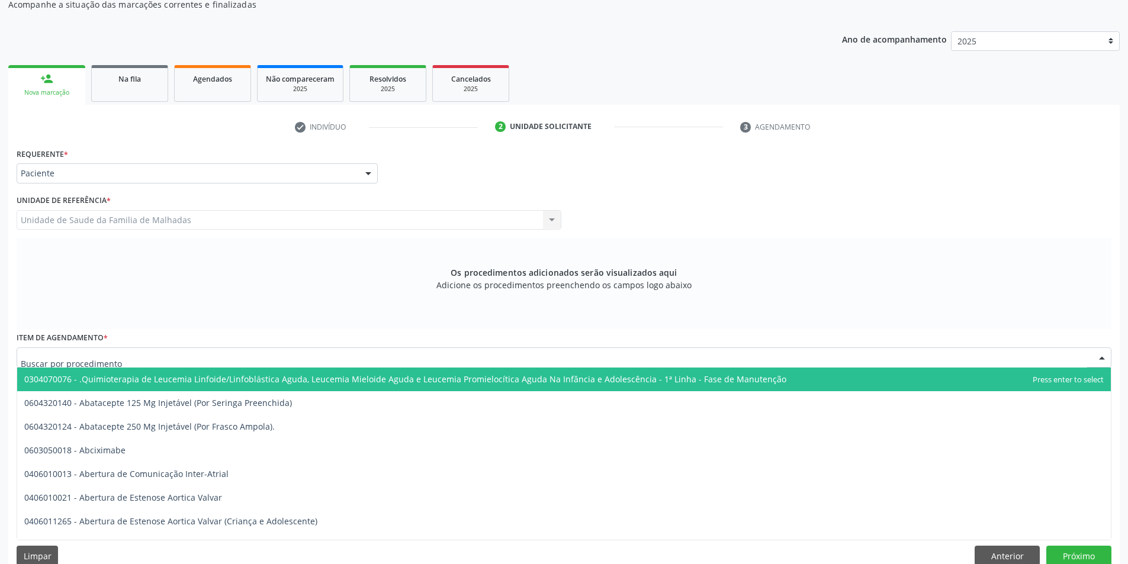
click at [248, 326] on div "Os procedimentos adicionados serão visualizados aqui Adicione os procedimentos …" at bounding box center [564, 283] width 1095 height 91
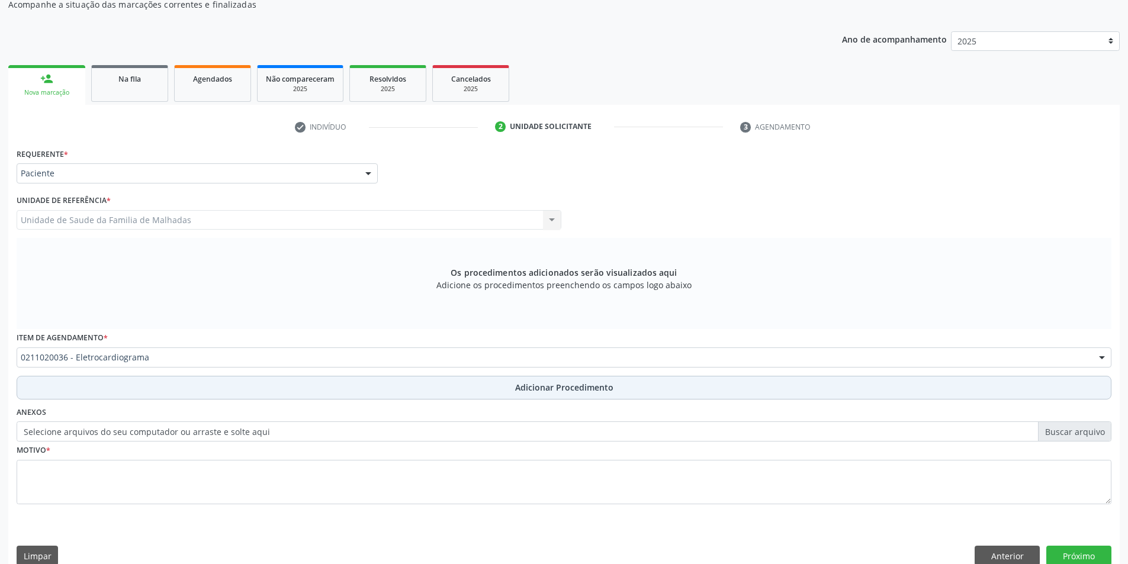
click at [540, 390] on span "Adicionar Procedimento" at bounding box center [564, 387] width 98 height 12
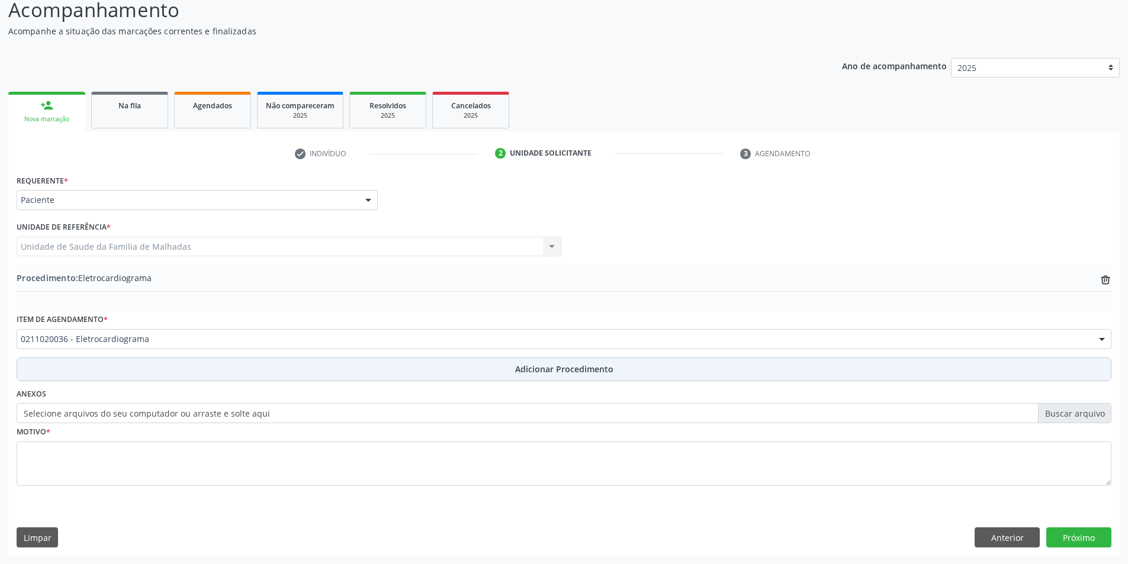
scroll to position [102, 0]
click at [547, 378] on button "Adicionar Procedimento" at bounding box center [564, 370] width 1095 height 24
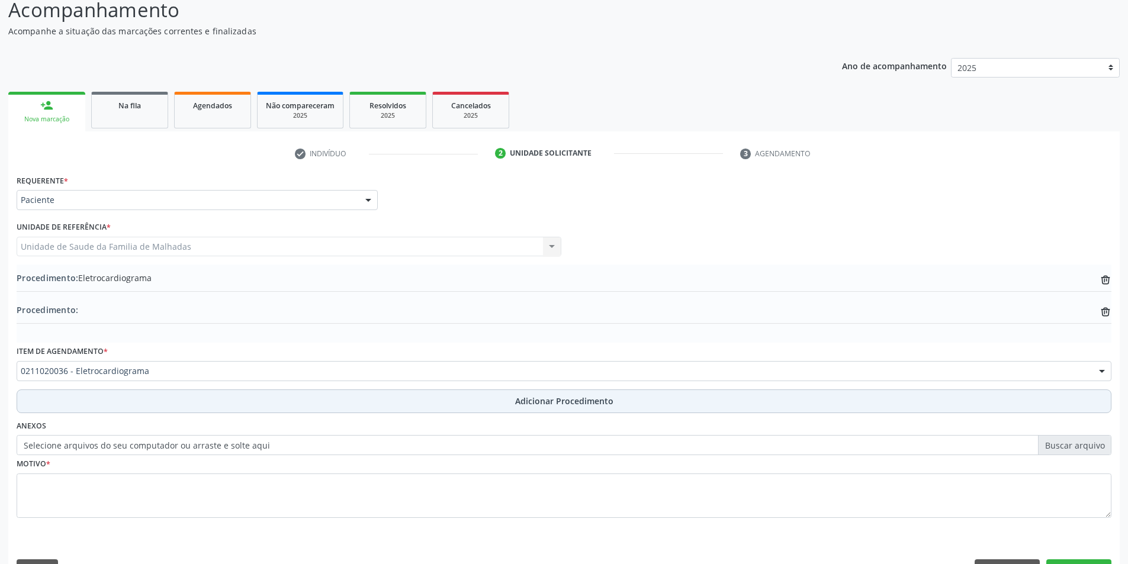
scroll to position [129, 0]
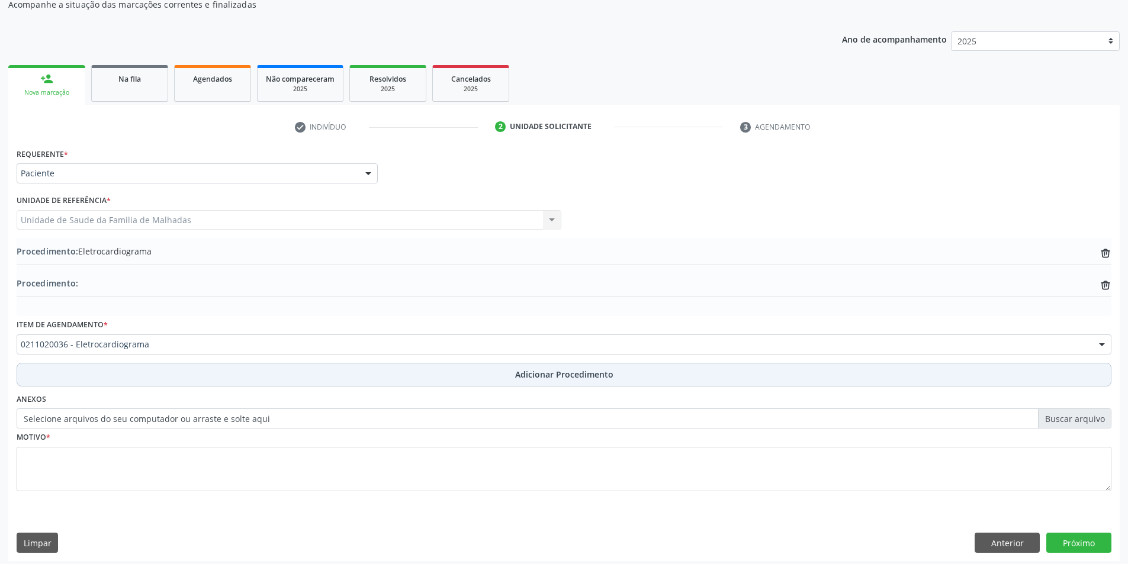
click at [521, 376] on span "Adicionar Procedimento" at bounding box center [564, 374] width 98 height 12
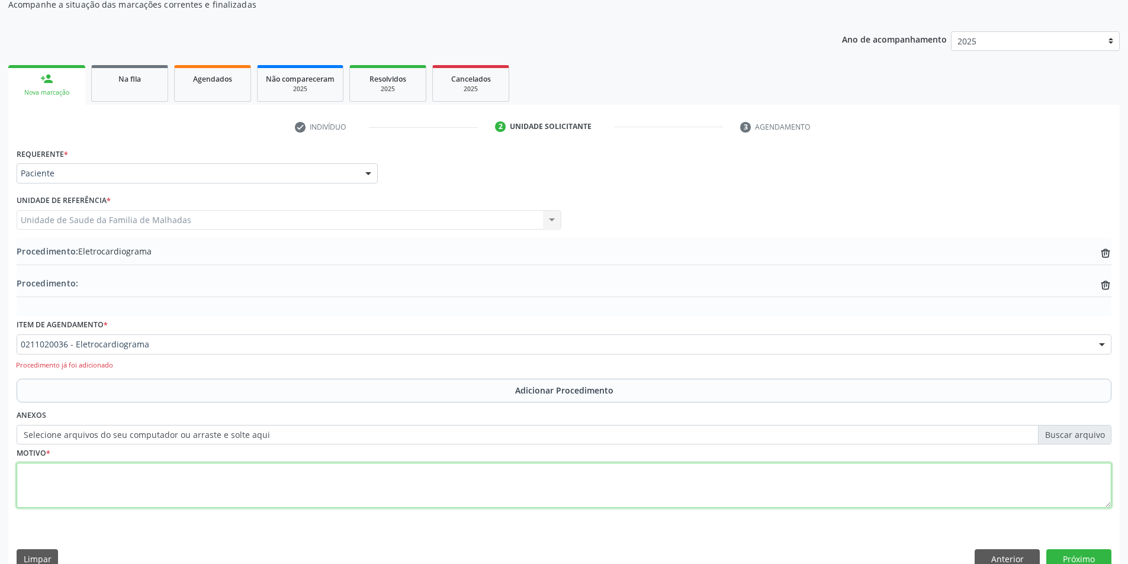
click at [95, 482] on textarea at bounding box center [564, 485] width 1095 height 45
type textarea "d"
type textarea "DOR TORACICA"
click at [1102, 558] on button "Próximo" at bounding box center [1079, 560] width 65 height 20
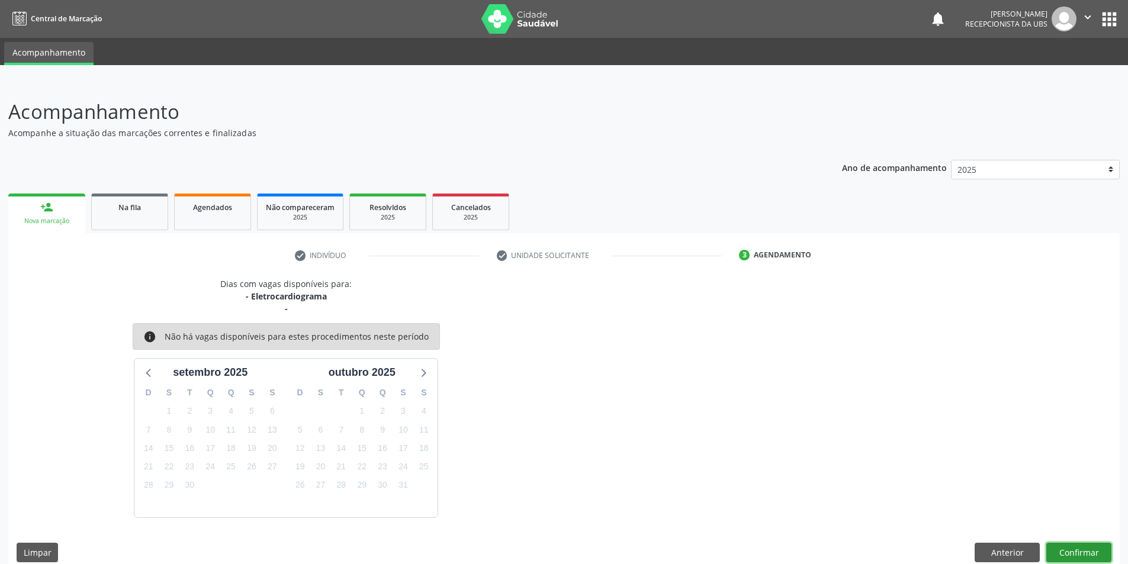
click at [1084, 551] on button "Confirmar" at bounding box center [1079, 553] width 65 height 20
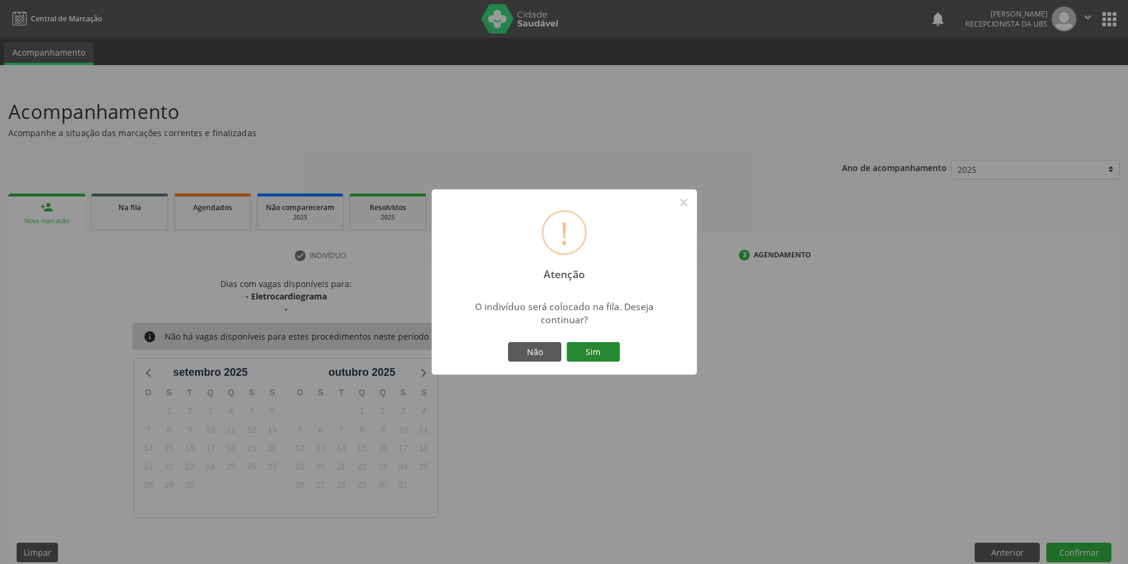
click at [598, 350] on button "Sim" at bounding box center [593, 352] width 53 height 20
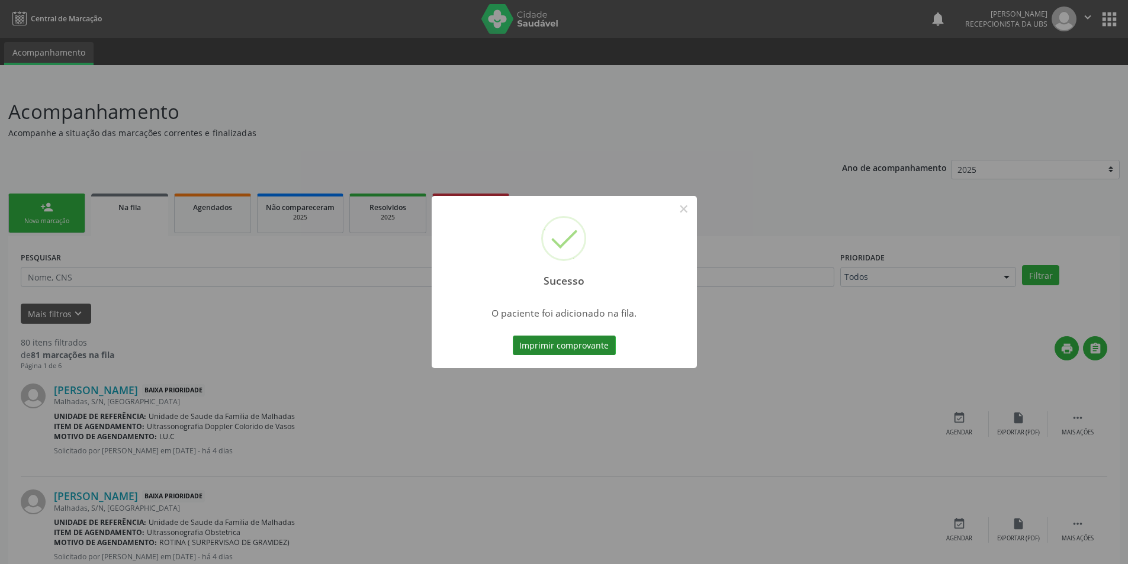
click at [589, 345] on button "Imprimir comprovante" at bounding box center [564, 346] width 103 height 20
